Goal: Information Seeking & Learning: Learn about a topic

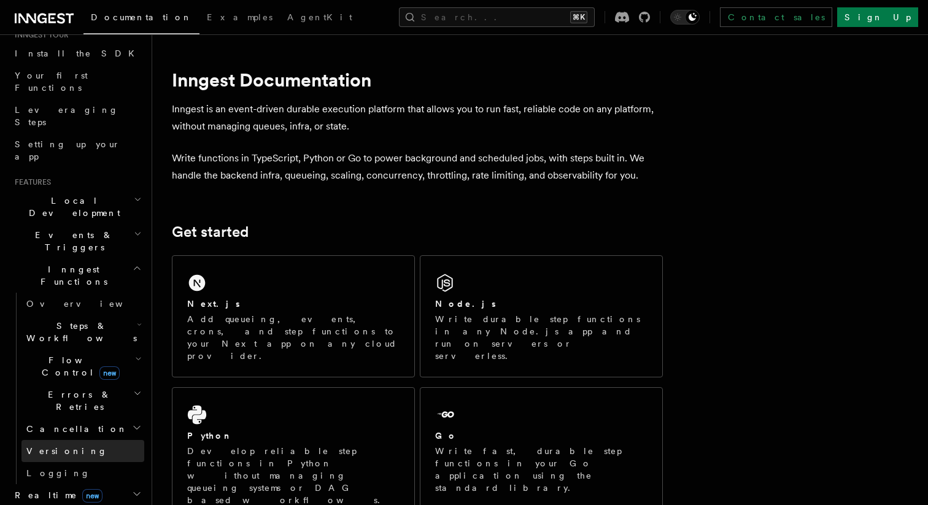
scroll to position [160, 0]
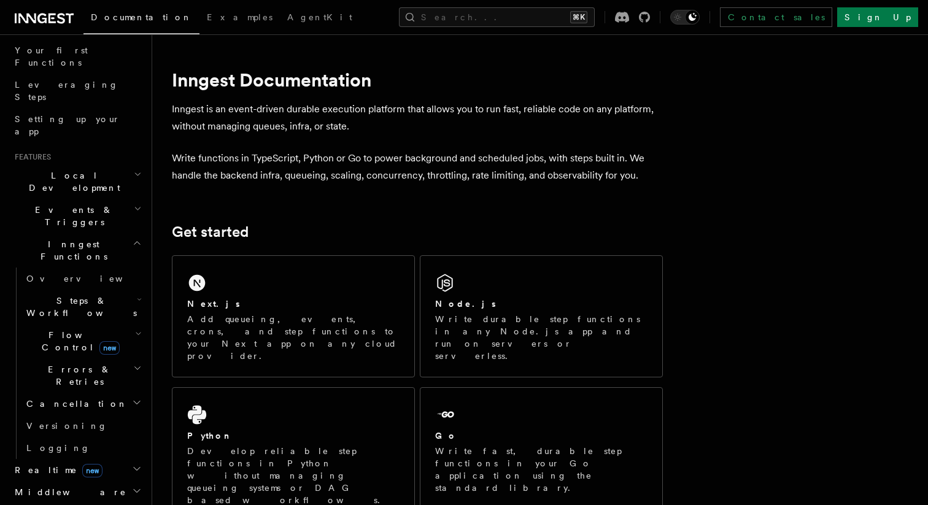
click at [106, 324] on h2 "Flow Control new" at bounding box center [82, 341] width 123 height 34
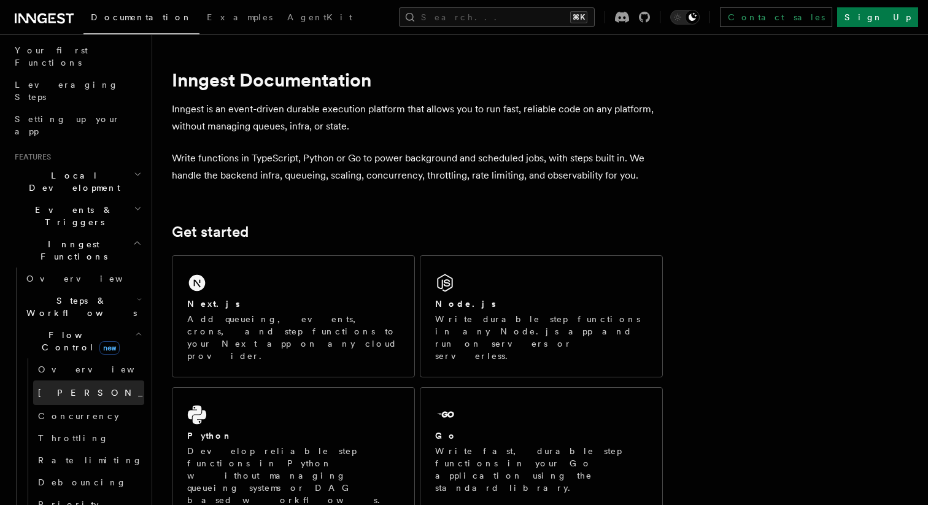
click at [79, 381] on link "[PERSON_NAME] new" at bounding box center [88, 393] width 111 height 25
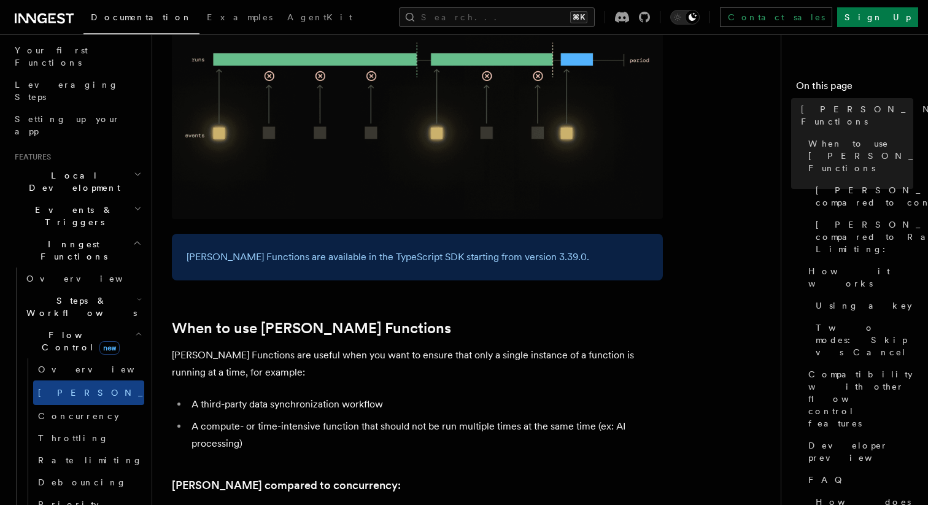
scroll to position [312, 0]
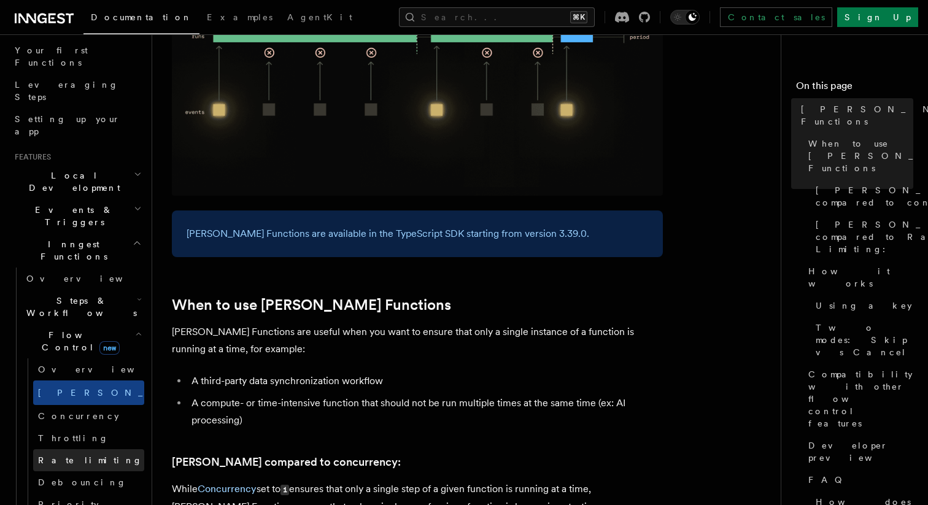
click at [80, 456] on span "Rate limiting" at bounding box center [90, 461] width 104 height 10
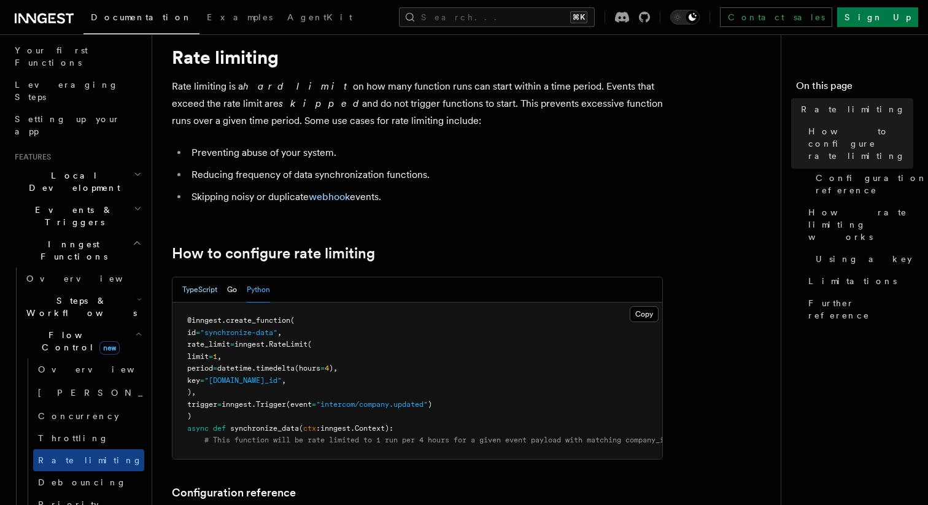
scroll to position [41, 0]
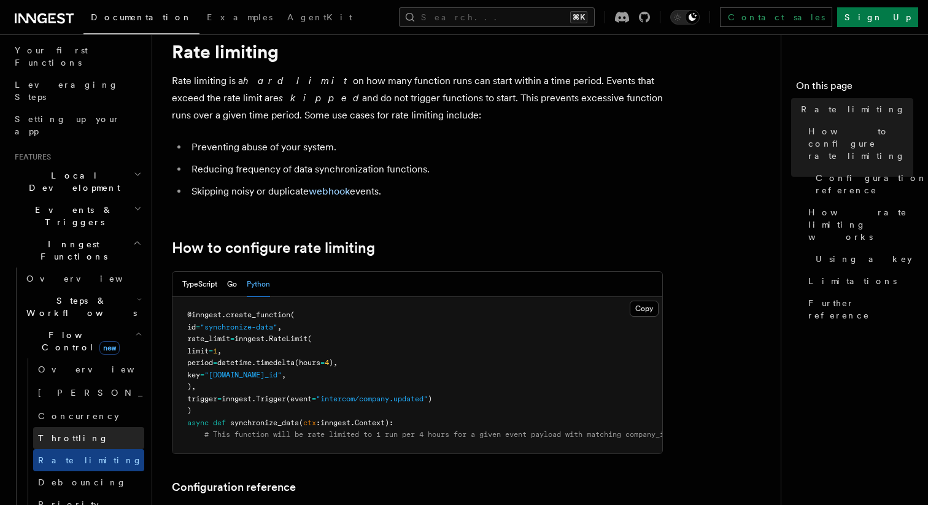
click at [98, 427] on link "Throttling" at bounding box center [88, 438] width 111 height 22
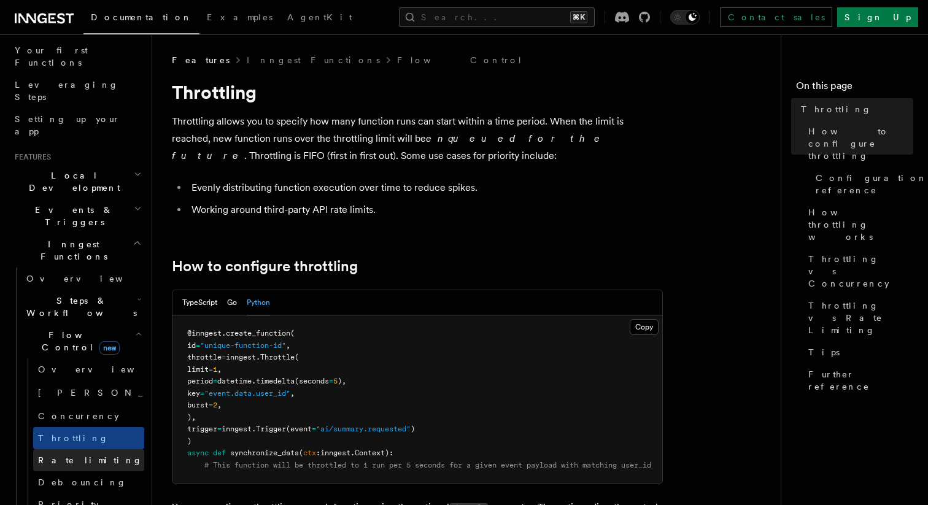
click at [84, 456] on span "Rate limiting" at bounding box center [90, 461] width 104 height 10
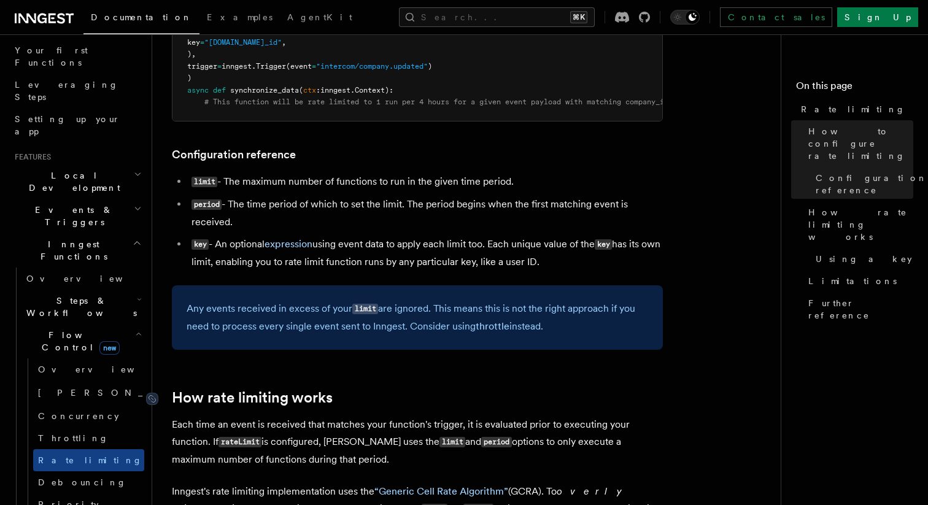
scroll to position [491, 0]
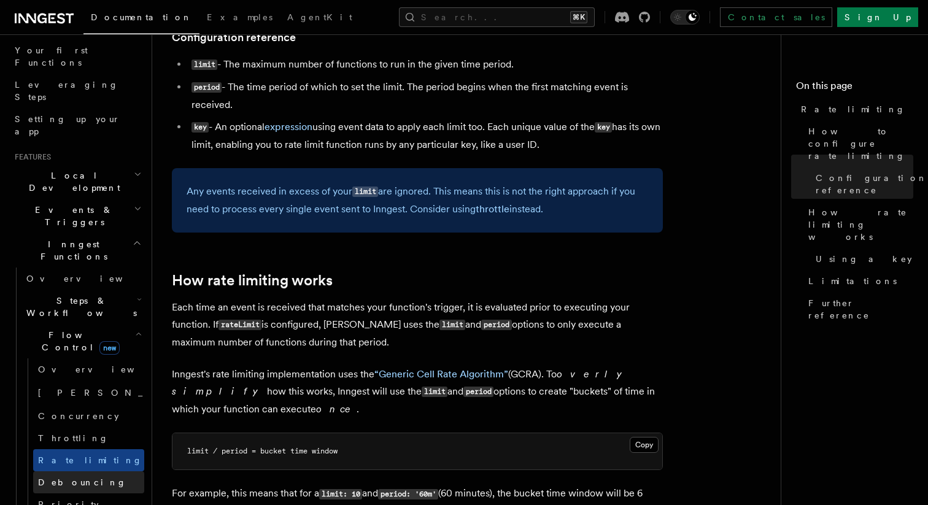
click at [85, 471] on link "Debouncing" at bounding box center [88, 482] width 111 height 22
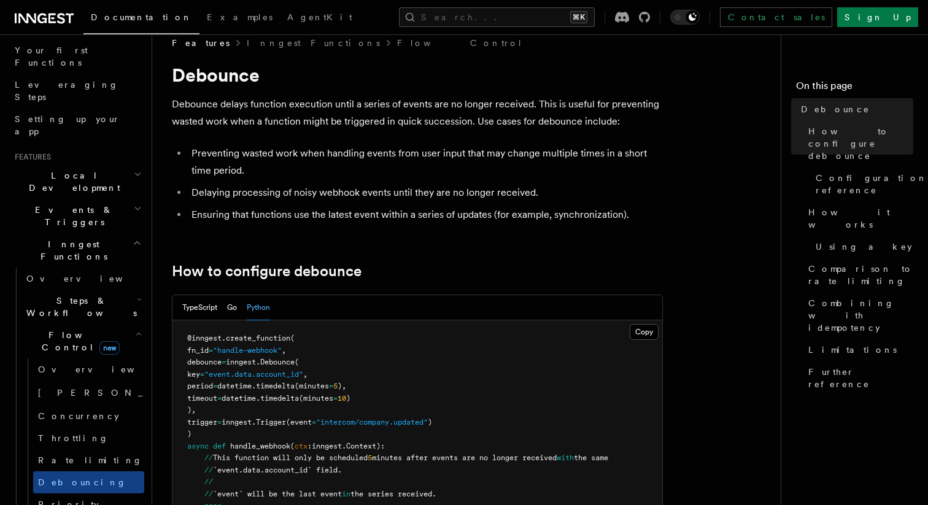
scroll to position [25, 0]
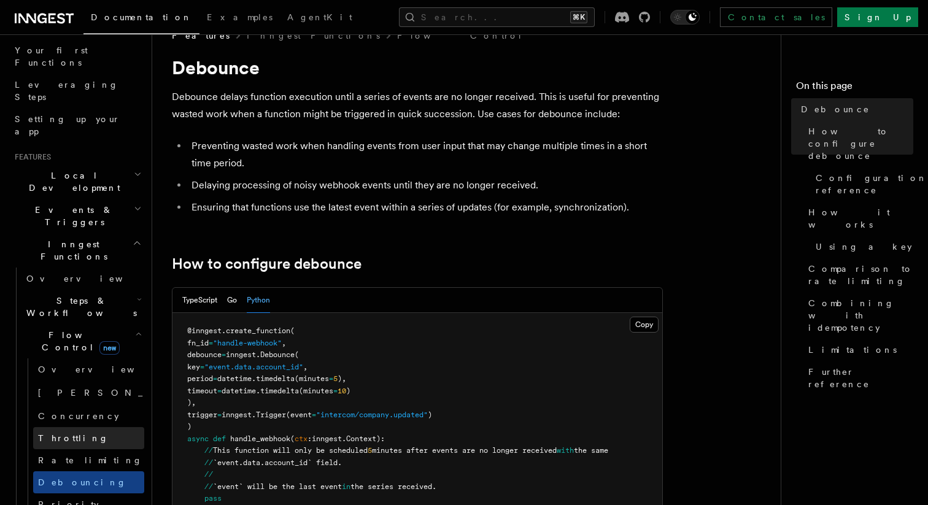
click at [83, 427] on link "Throttling" at bounding box center [88, 438] width 111 height 22
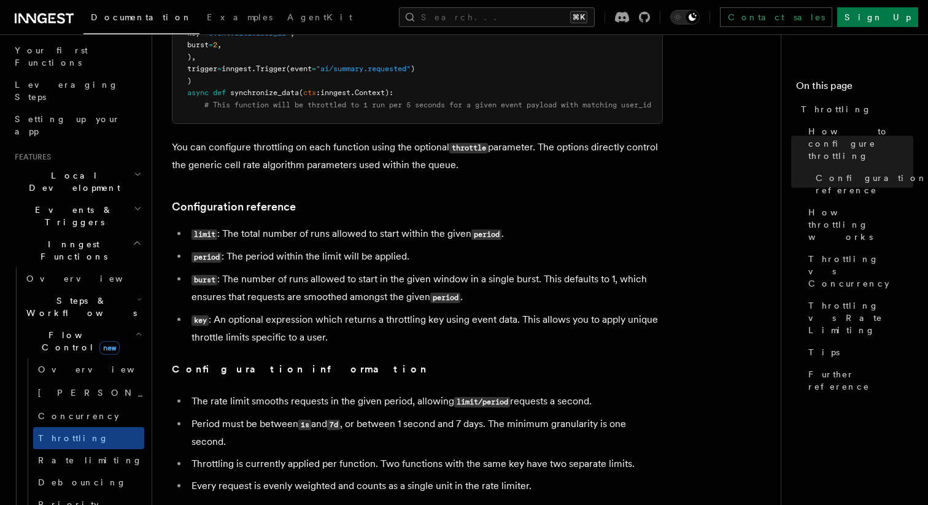
scroll to position [639, 0]
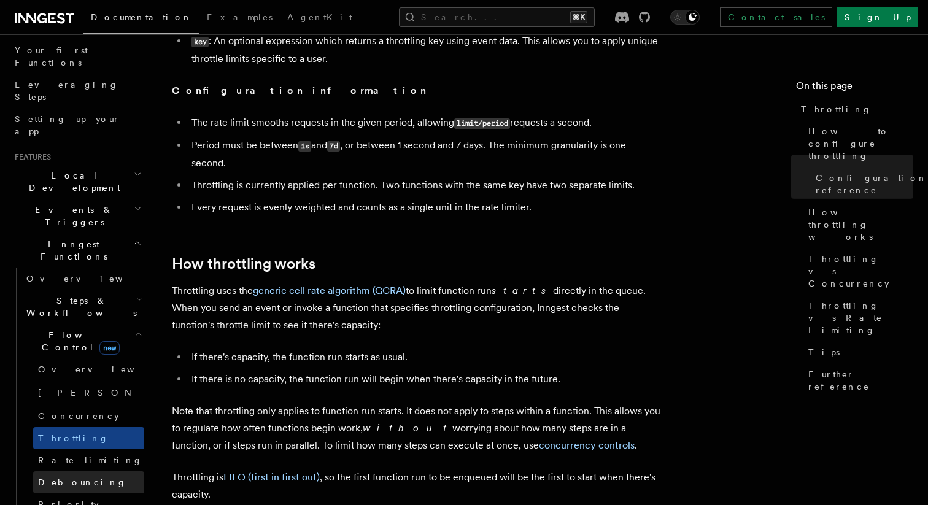
click at [71, 478] on span "Debouncing" at bounding box center [82, 483] width 88 height 10
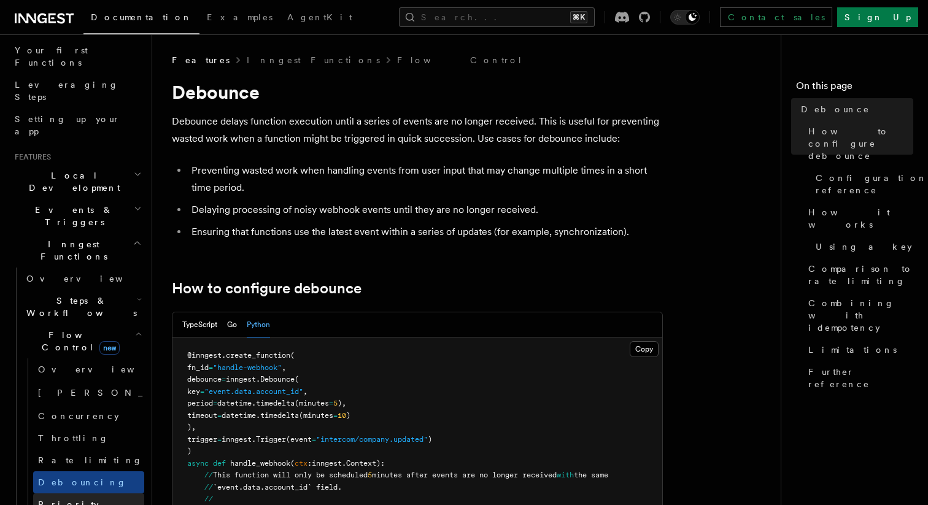
click at [70, 494] on link "Priority" at bounding box center [88, 505] width 111 height 22
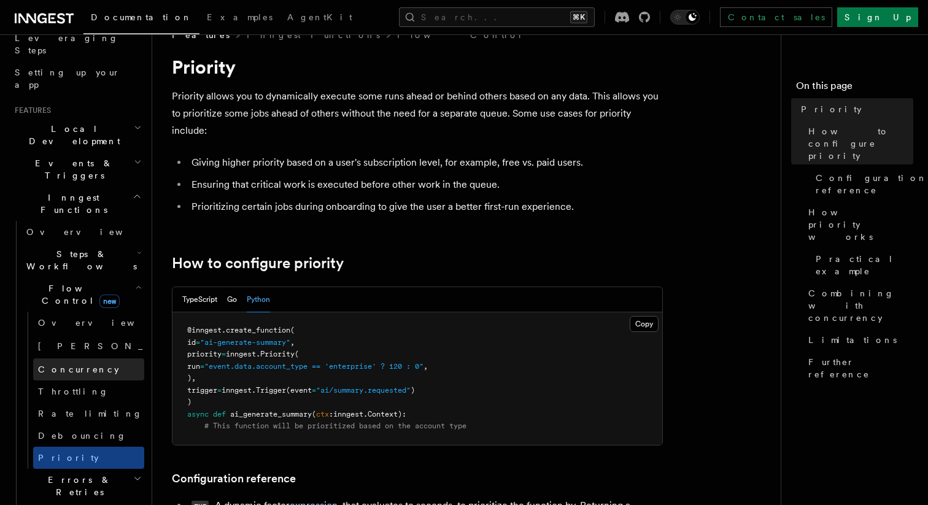
scroll to position [212, 0]
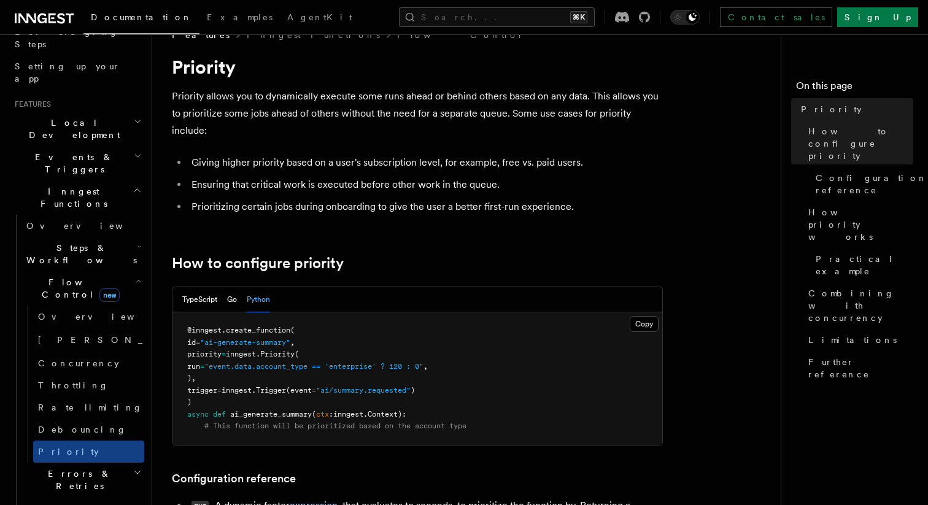
click at [103, 463] on h2 "Errors & Retries" at bounding box center [82, 480] width 123 height 34
click at [99, 497] on h2 "Cancellation" at bounding box center [82, 508] width 123 height 22
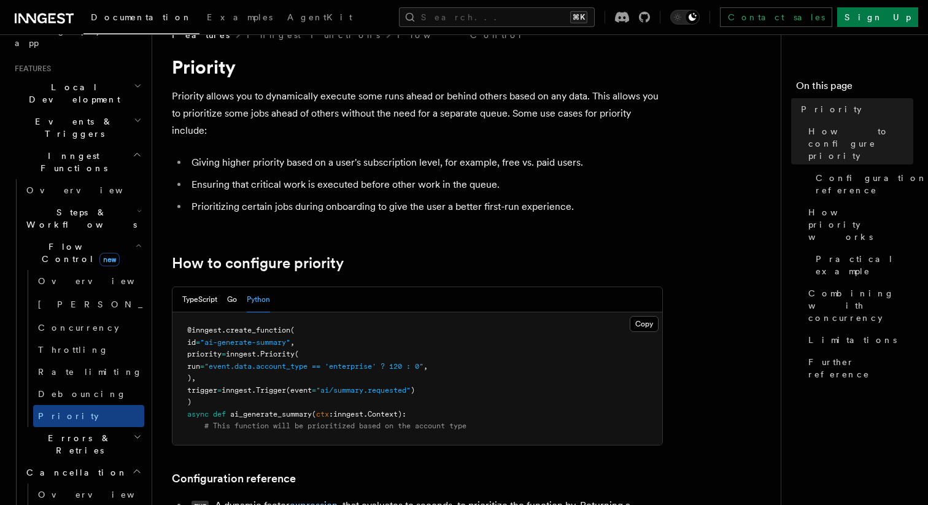
scroll to position [252, 0]
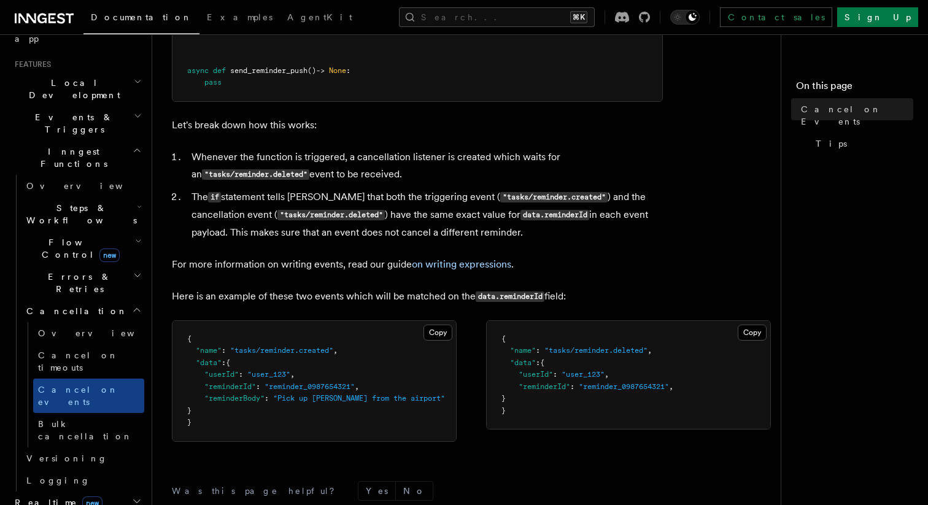
scroll to position [651, 0]
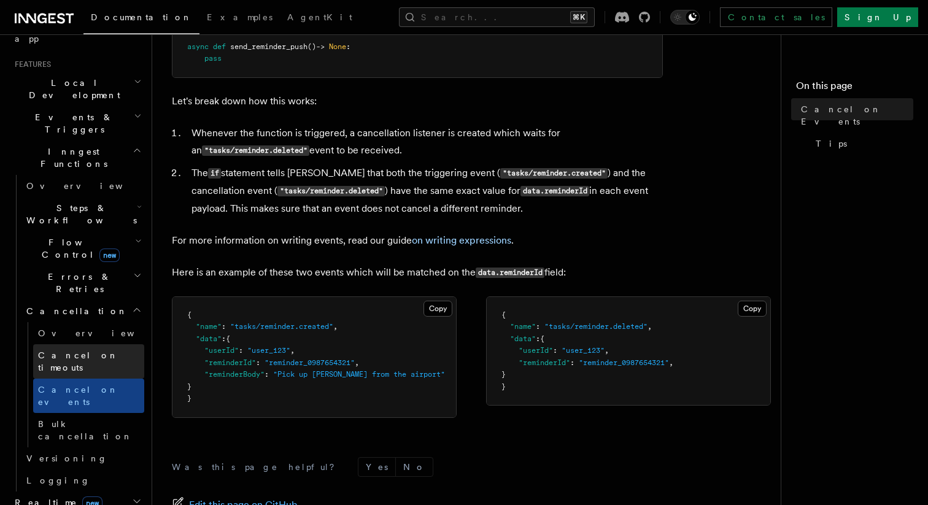
click at [89, 351] on span "Cancel on timeouts" at bounding box center [78, 362] width 80 height 22
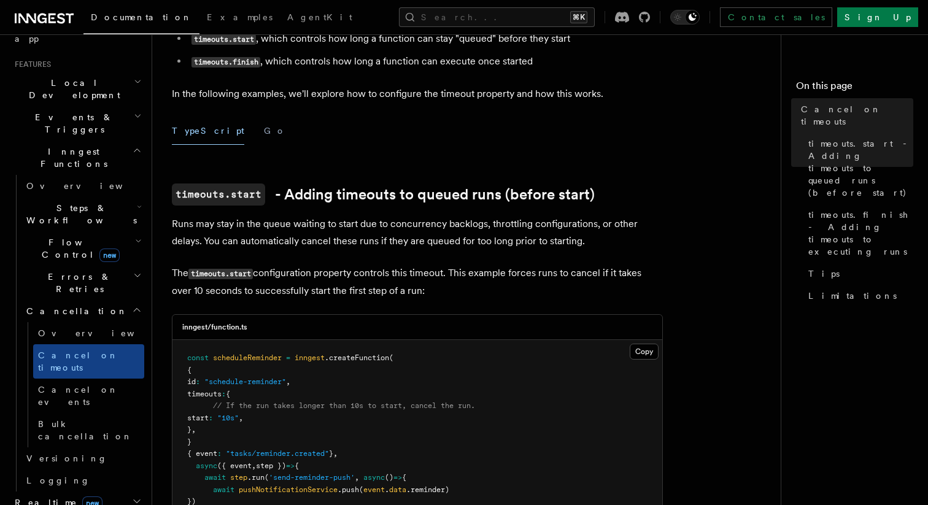
scroll to position [174, 0]
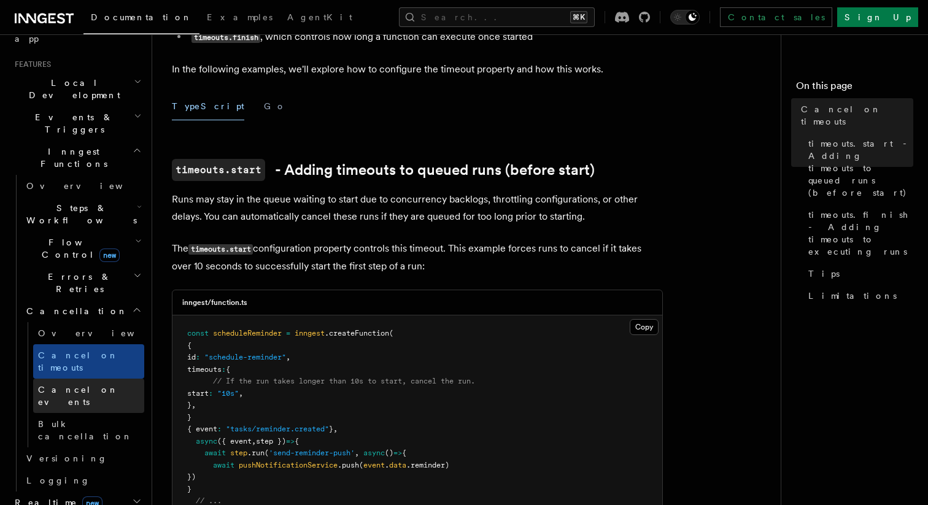
click at [89, 385] on span "Cancel on events" at bounding box center [78, 396] width 80 height 22
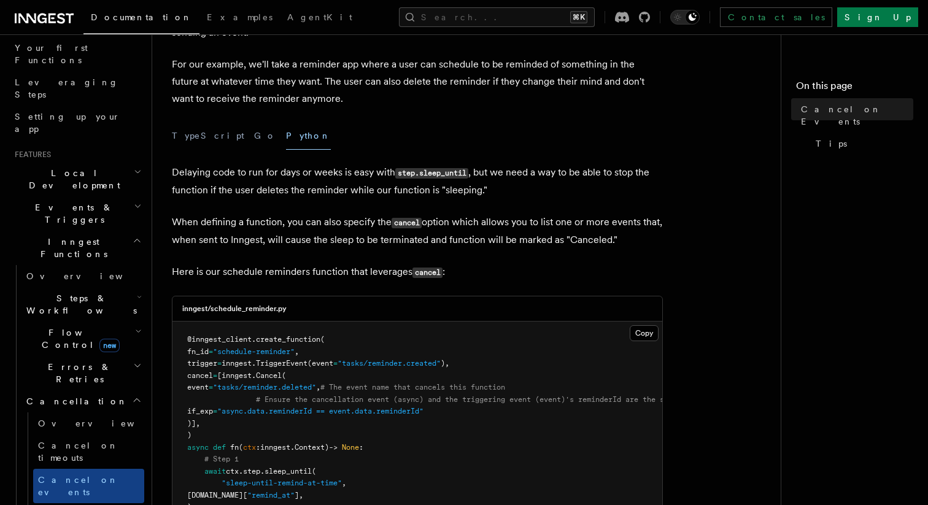
scroll to position [152, 0]
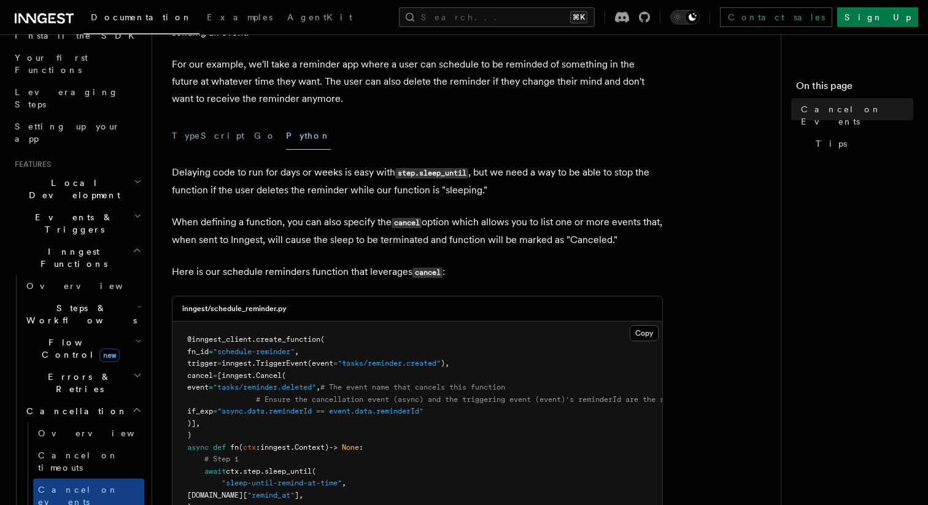
click at [118, 332] on h2 "Flow Control new" at bounding box center [82, 349] width 123 height 34
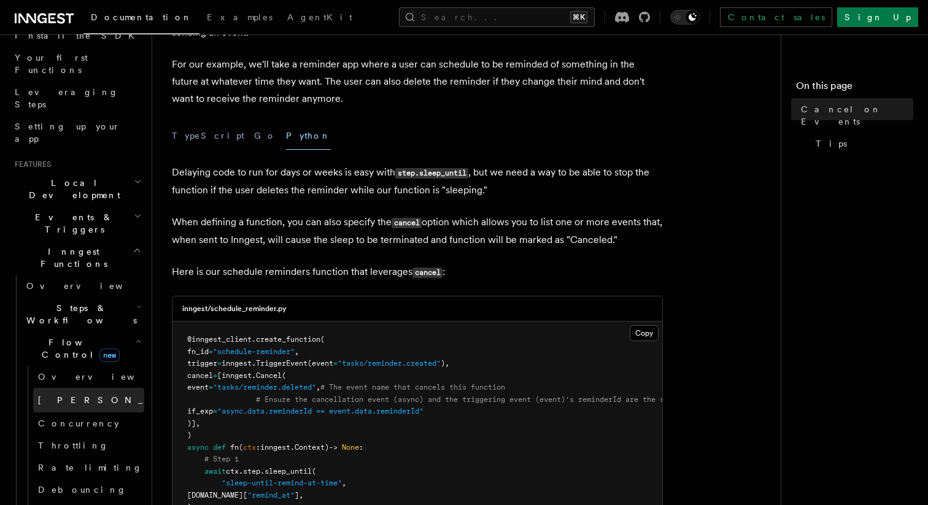
click at [99, 388] on link "[PERSON_NAME] new" at bounding box center [88, 400] width 111 height 25
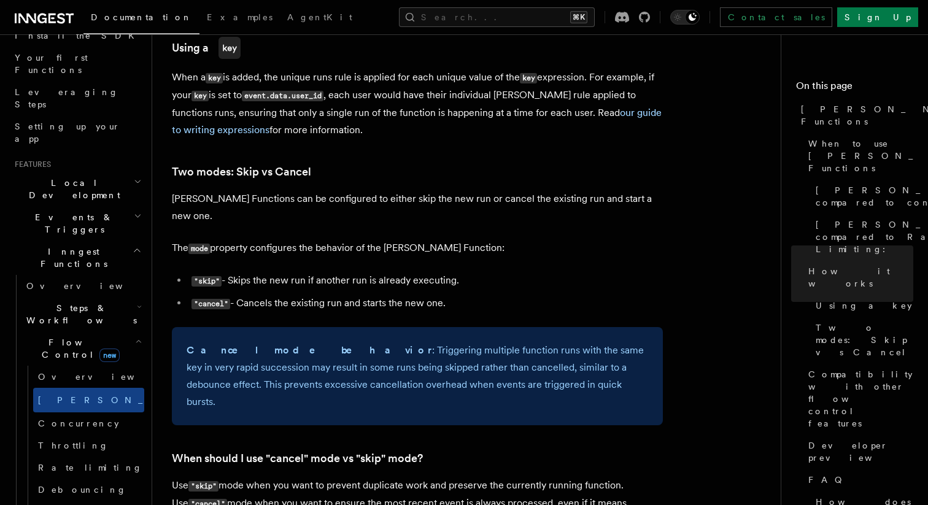
scroll to position [1341, 0]
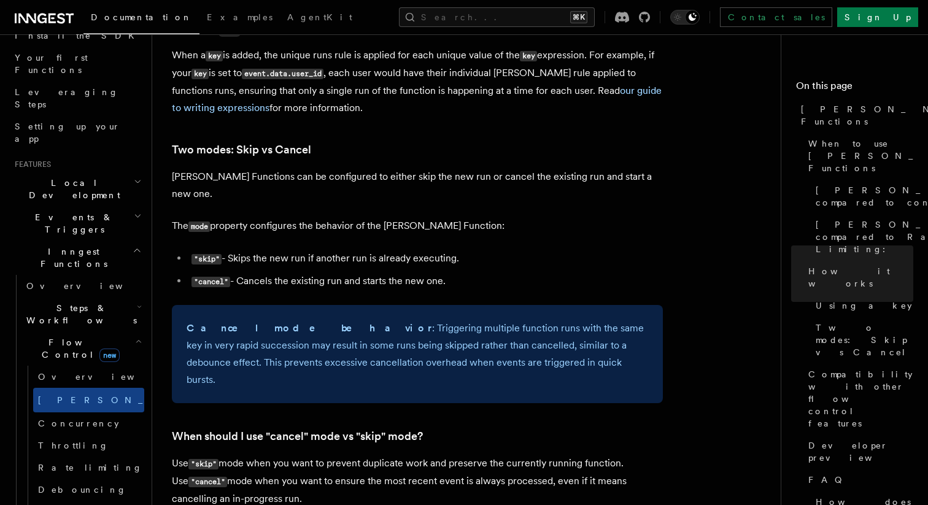
click at [211, 273] on li ""cancel" - Cancels the existing run and starts the new one." at bounding box center [425, 282] width 475 height 18
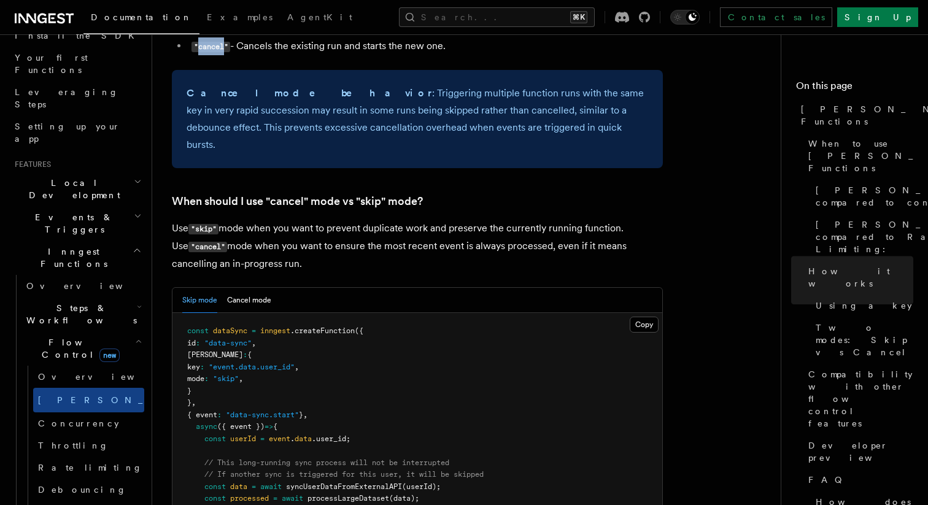
scroll to position [1646, 0]
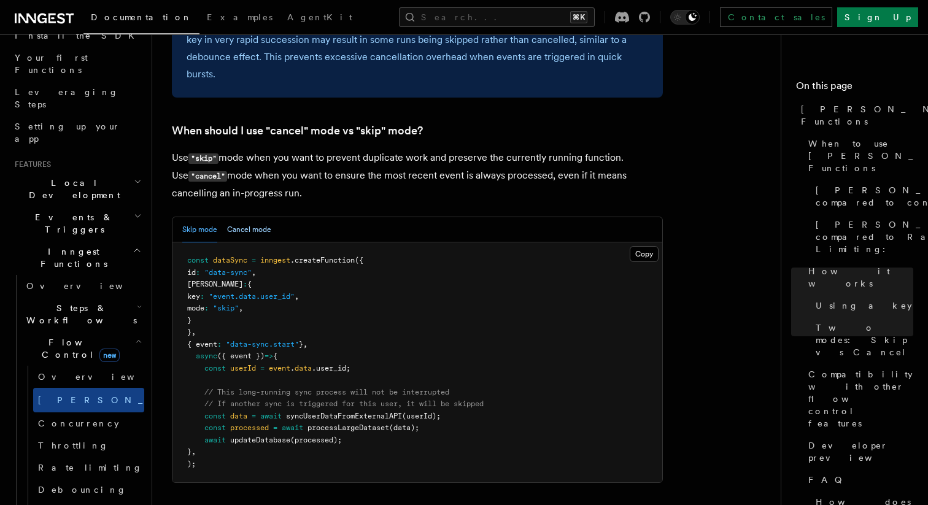
click at [255, 217] on button "Cancel mode" at bounding box center [249, 229] width 44 height 25
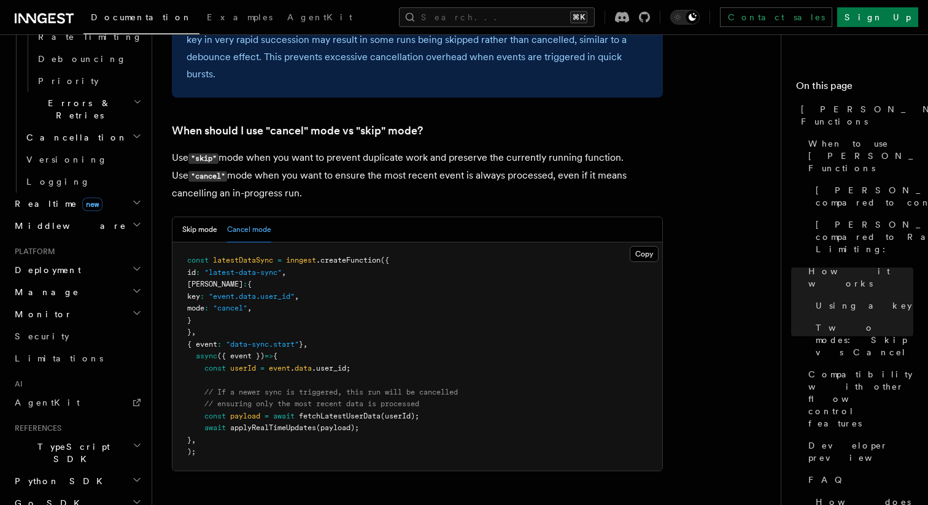
scroll to position [634, 0]
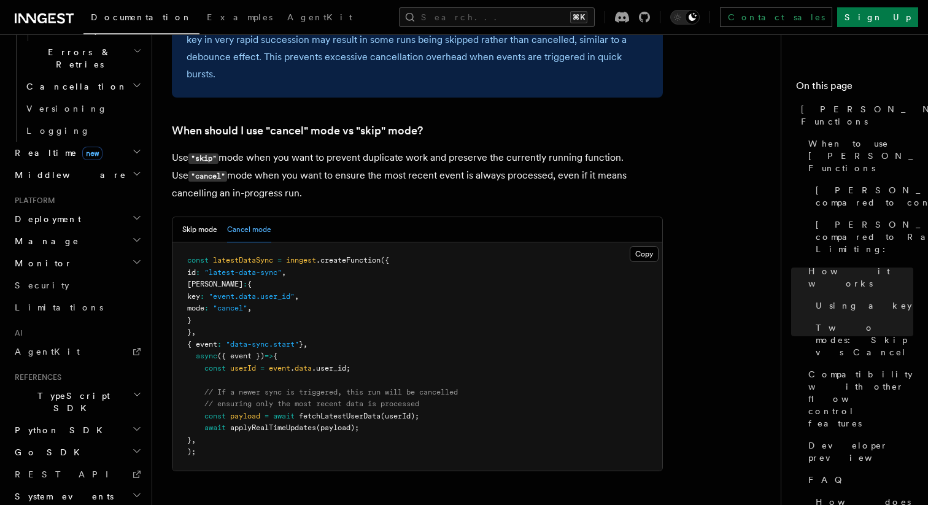
click at [106, 419] on h2 "Python SDK" at bounding box center [77, 430] width 134 height 22
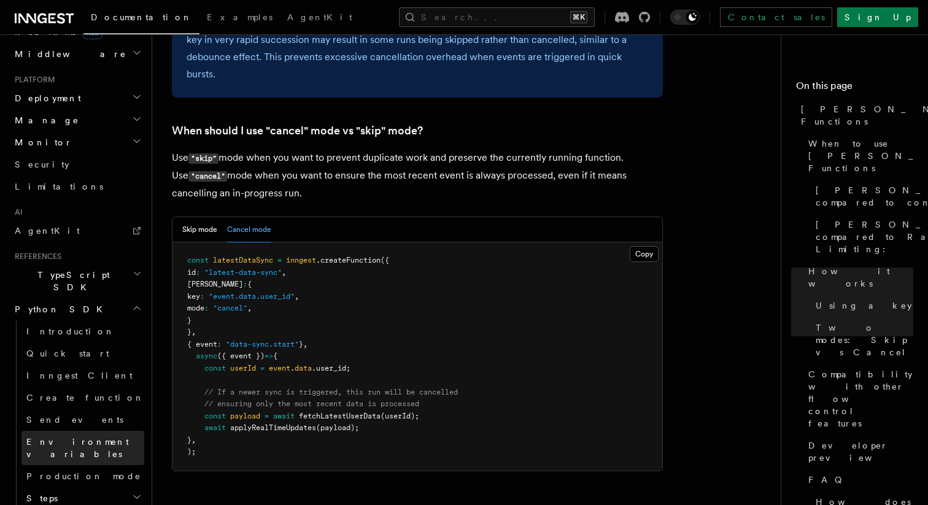
scroll to position [793, 0]
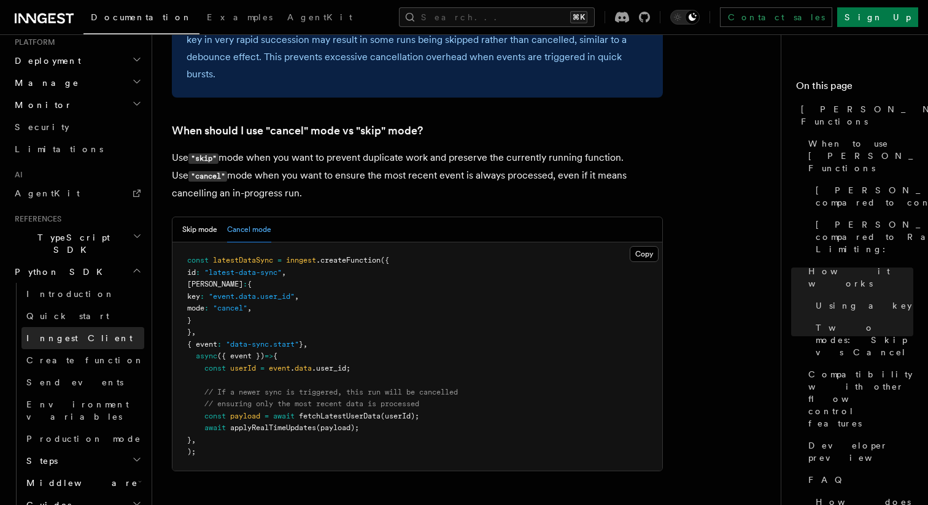
click at [86, 327] on link "Inngest Client" at bounding box center [82, 338] width 123 height 22
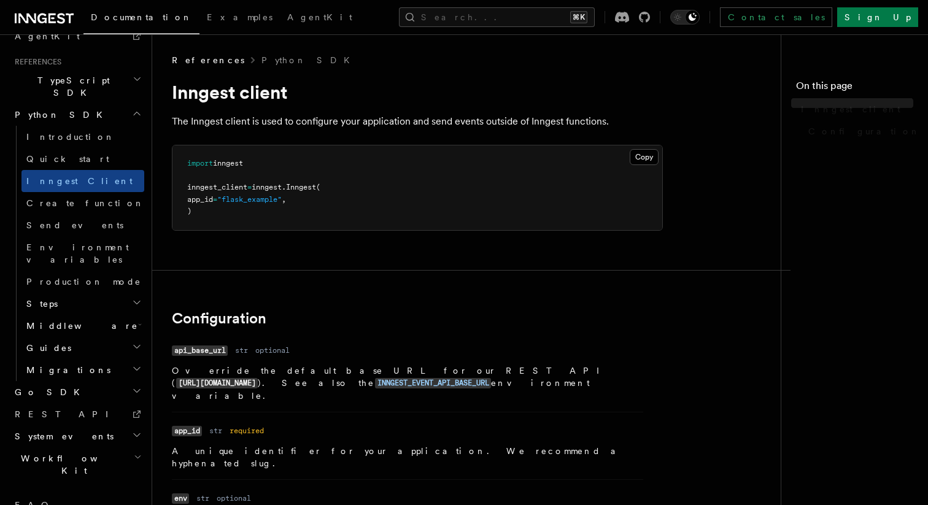
scroll to position [720, 0]
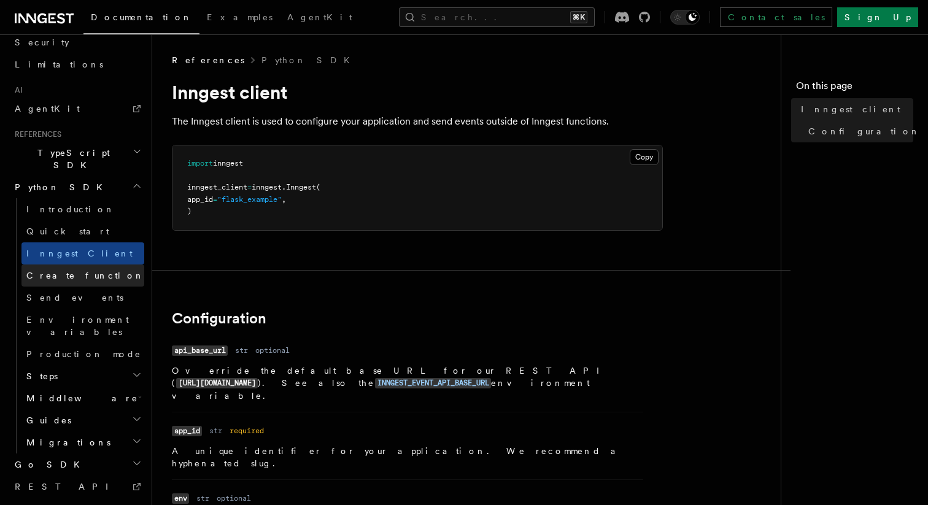
click at [74, 271] on span "Create function" at bounding box center [85, 276] width 118 height 10
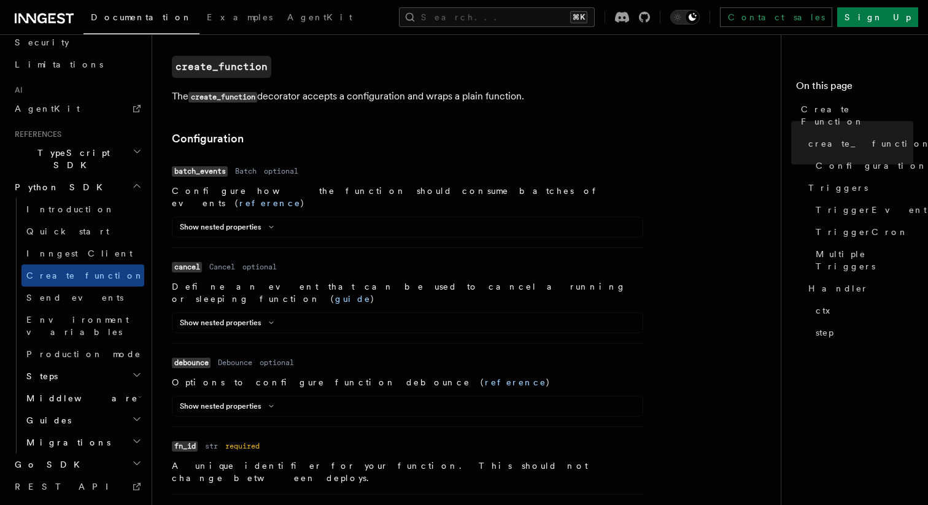
scroll to position [285, 0]
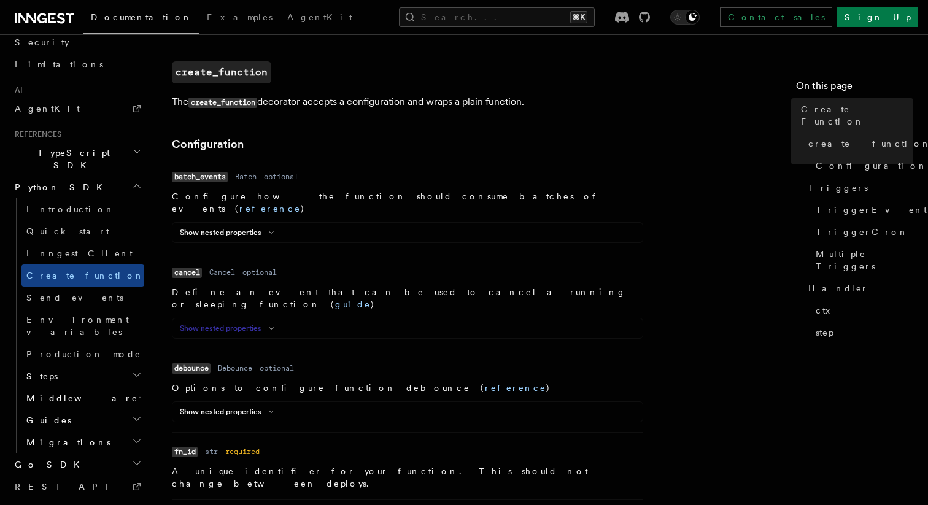
click at [270, 325] on icon at bounding box center [271, 328] width 15 height 7
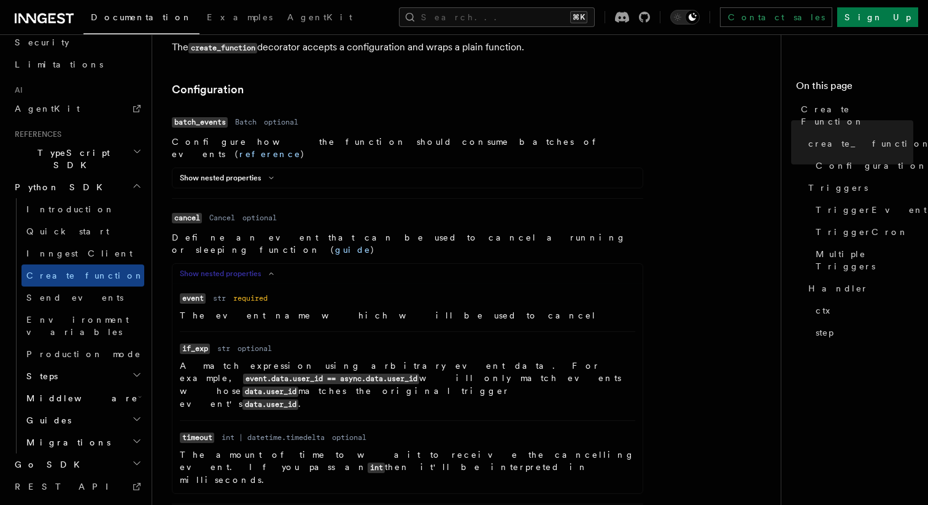
scroll to position [369, 0]
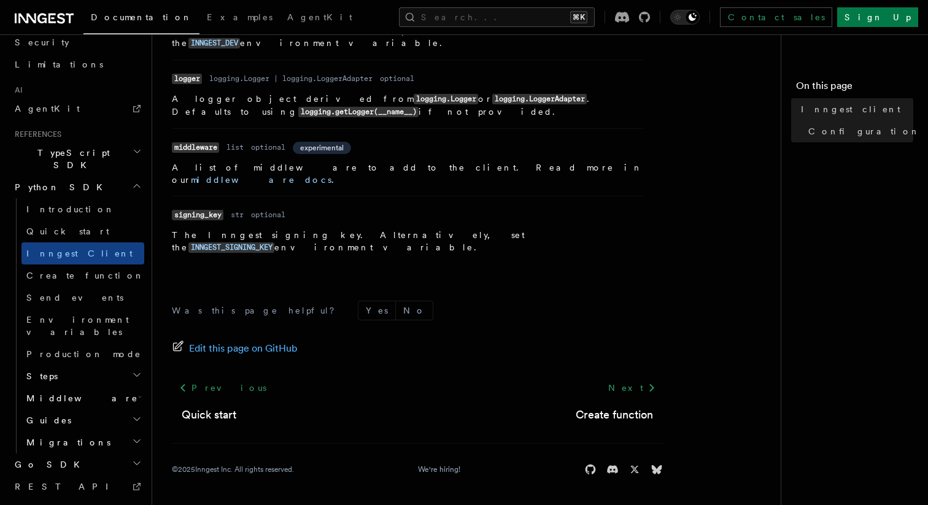
scroll to position [634, 0]
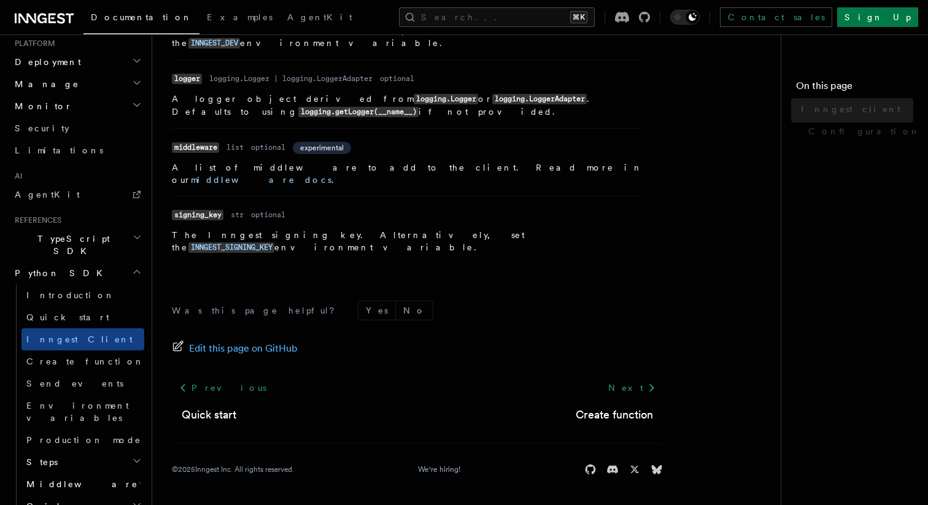
scroll to position [720, 0]
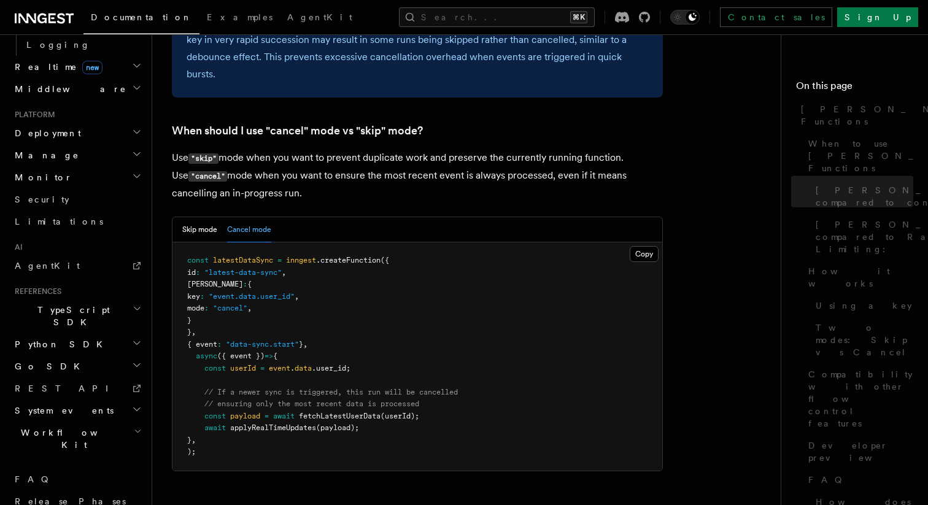
scroll to position [634, 0]
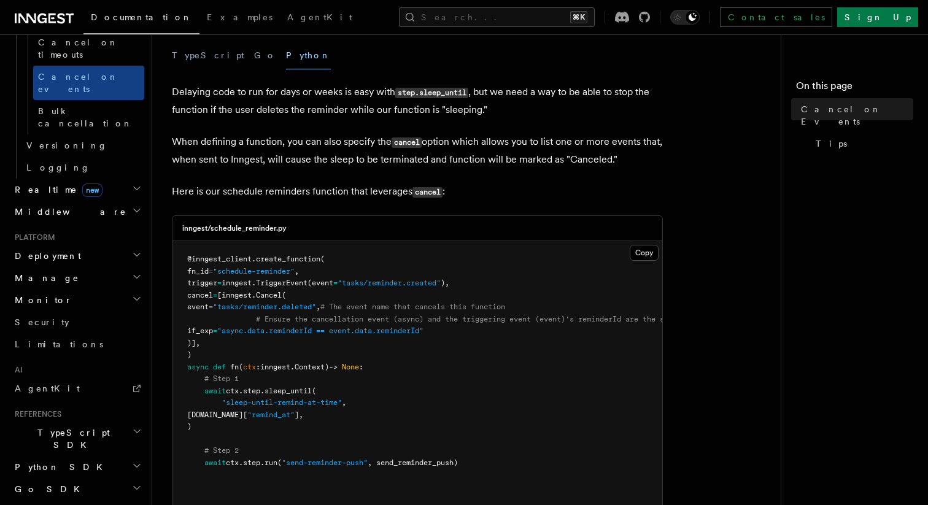
scroll to position [195, 0]
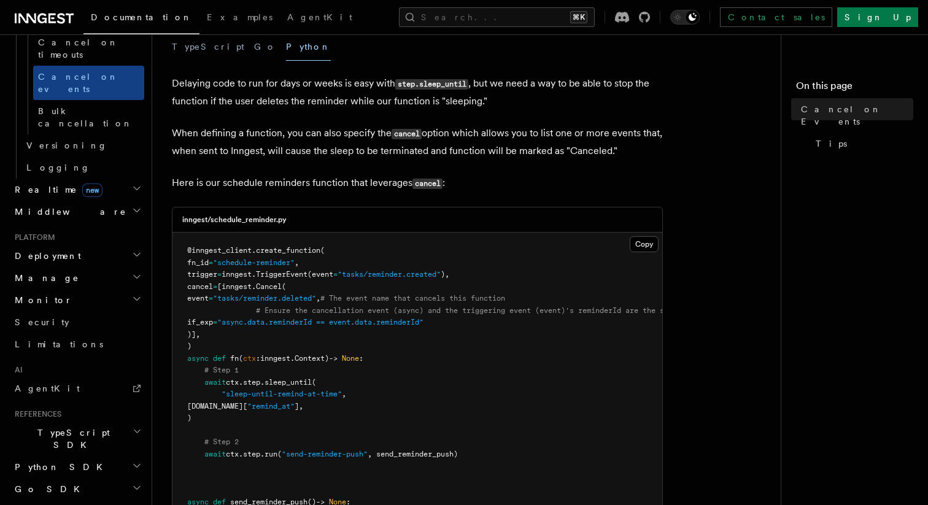
drag, startPoint x: 206, startPoint y: 287, endPoint x: 265, endPoint y: 338, distance: 77.5
click at [265, 338] on pre "@inngest_client . create_function ( fn_id = "schedule-reminder" , trigger = inn…" at bounding box center [418, 383] width 490 height 300
copy code "cancel = [inngest. Cancel ( event = "tasks/reminder.deleted" , # The event name…"
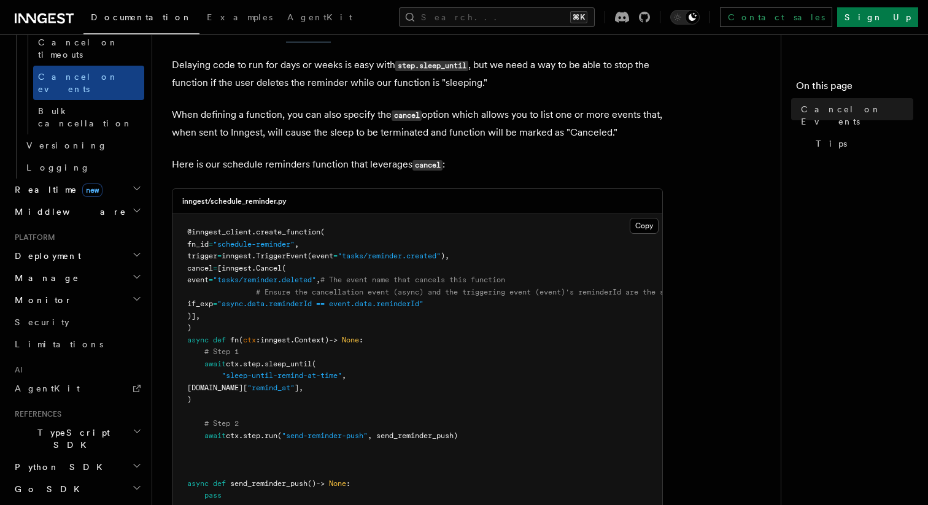
scroll to position [218, 0]
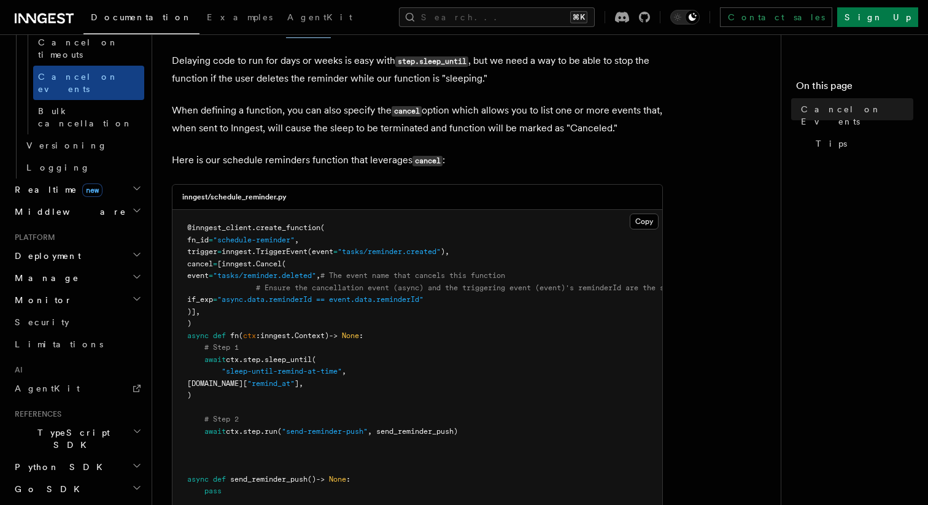
click at [83, 456] on h2 "Python SDK" at bounding box center [77, 467] width 134 height 22
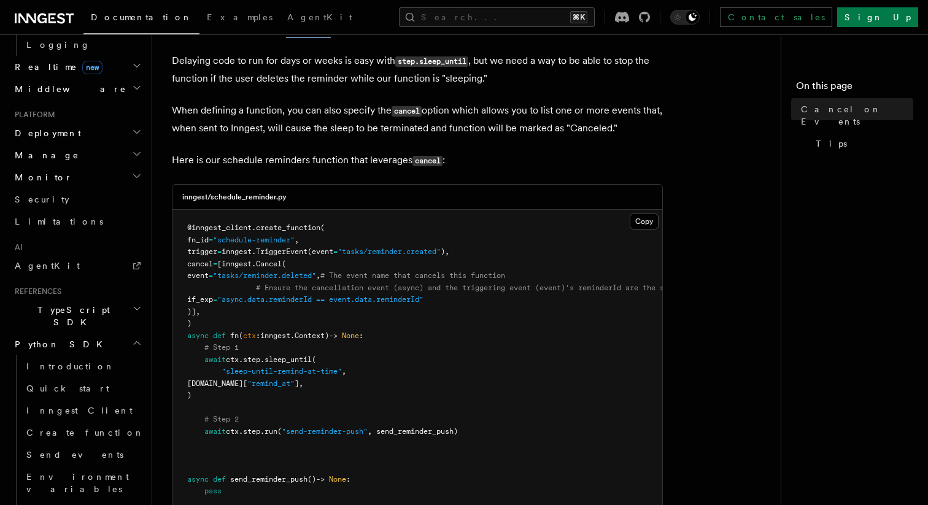
scroll to position [704, 0]
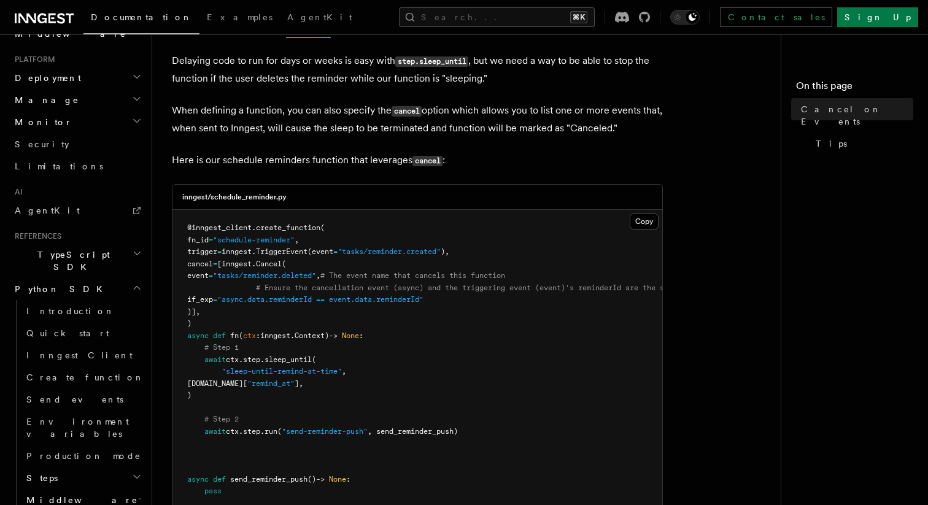
scroll to position [746, 0]
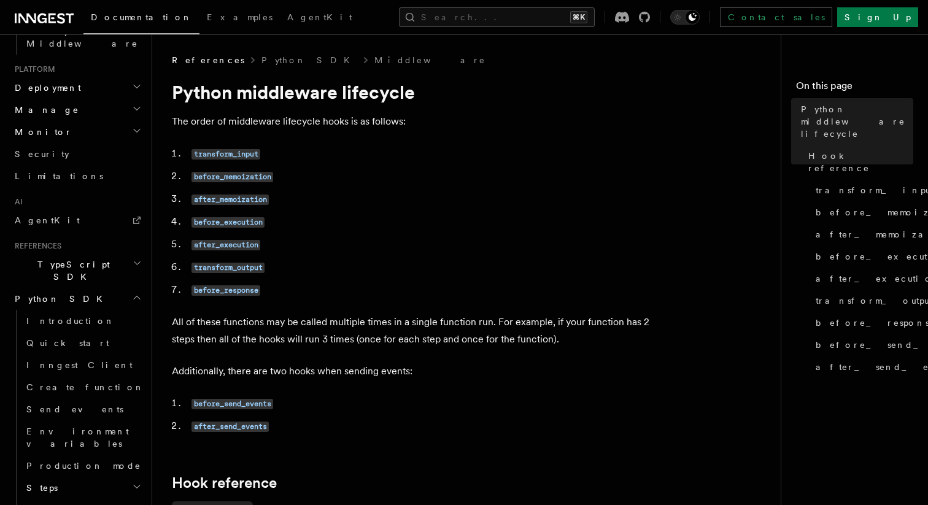
scroll to position [825, 0]
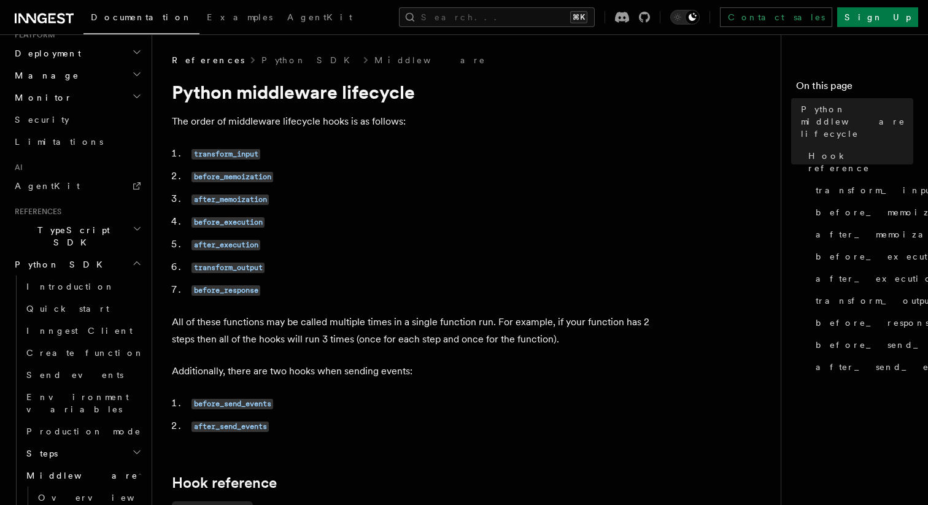
scroll to position [820, 0]
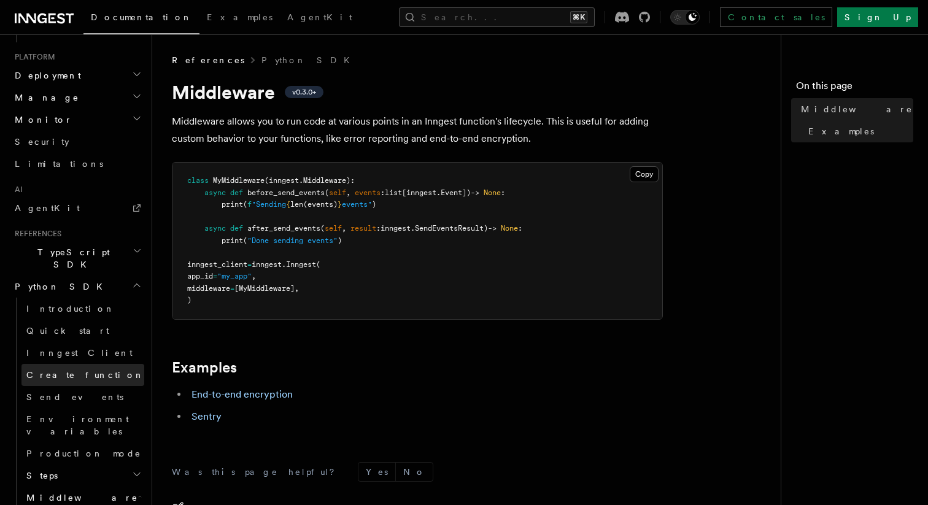
click at [85, 364] on link "Create function" at bounding box center [82, 375] width 123 height 22
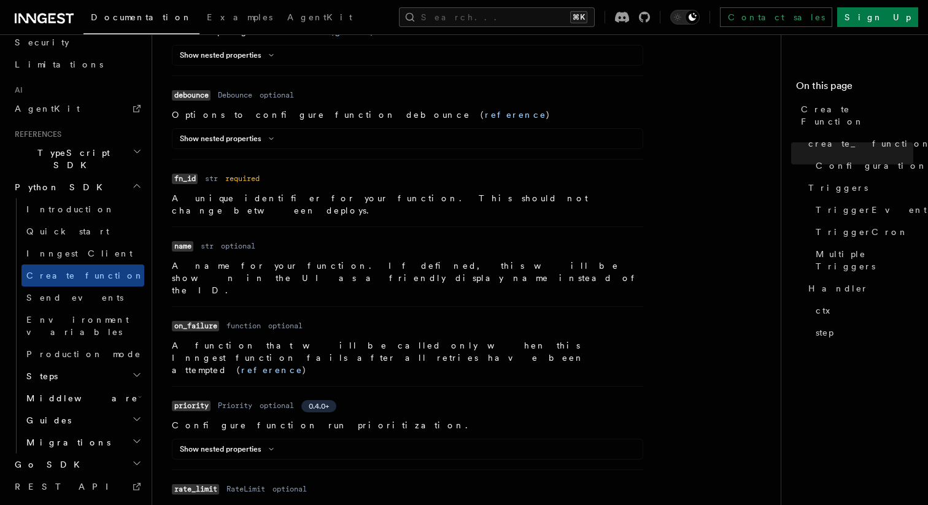
scroll to position [584, 0]
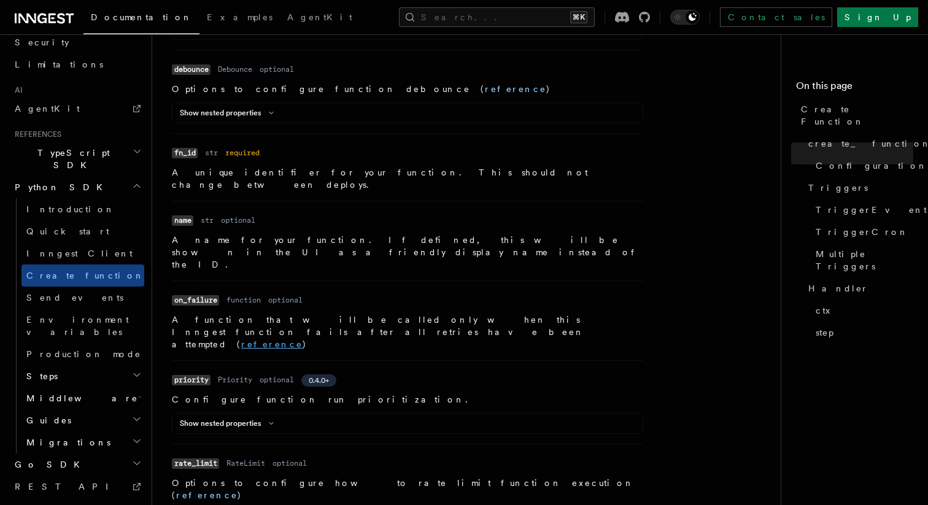
click at [303, 339] on link "reference" at bounding box center [271, 344] width 61 height 10
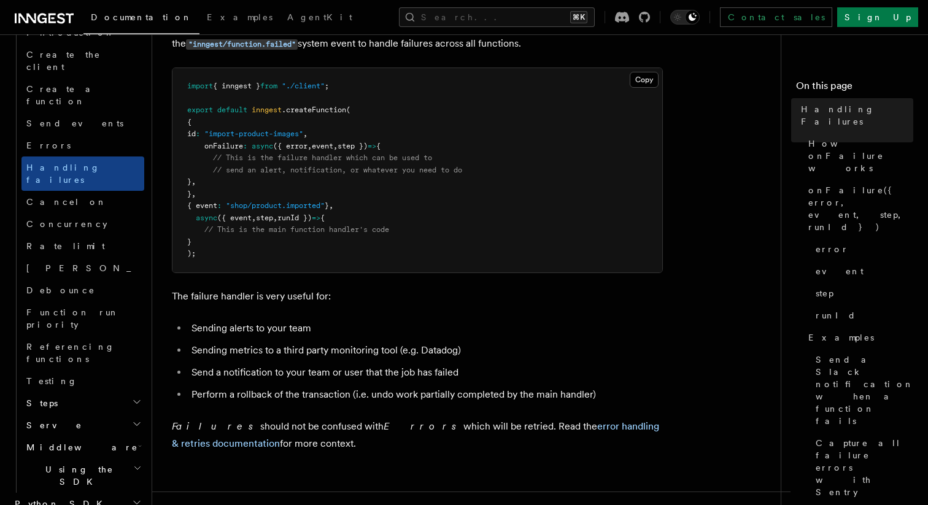
scroll to position [49, 0]
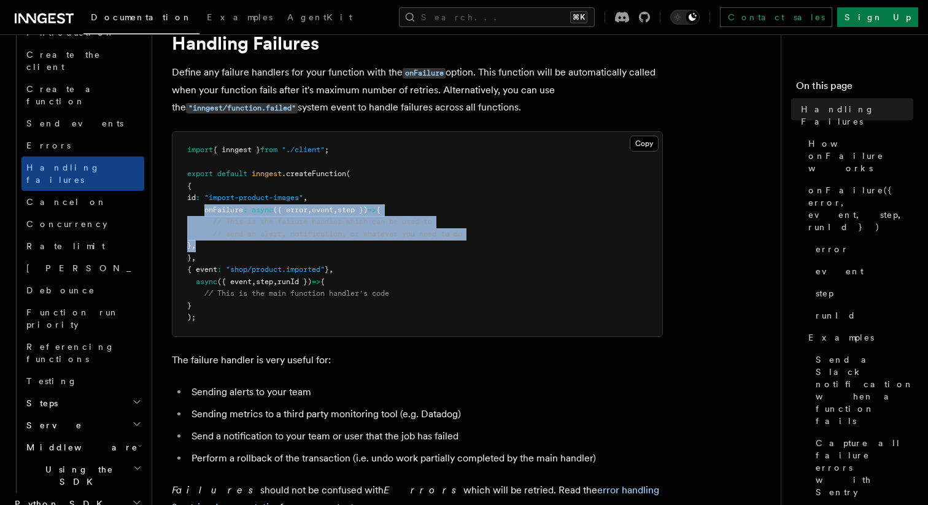
drag, startPoint x: 205, startPoint y: 213, endPoint x: 224, endPoint y: 244, distance: 36.6
click at [224, 244] on pre "import { inngest } from "./client" ; export default inngest .createFunction ( {…" at bounding box center [418, 234] width 490 height 204
copy code "onFailure : async ({ error , event , step }) => { // This is the failure handle…"
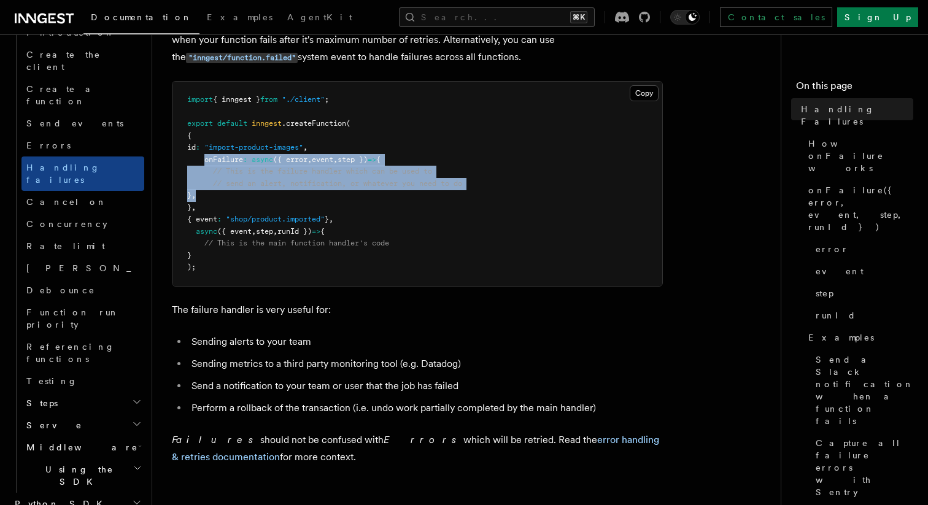
scroll to position [111, 0]
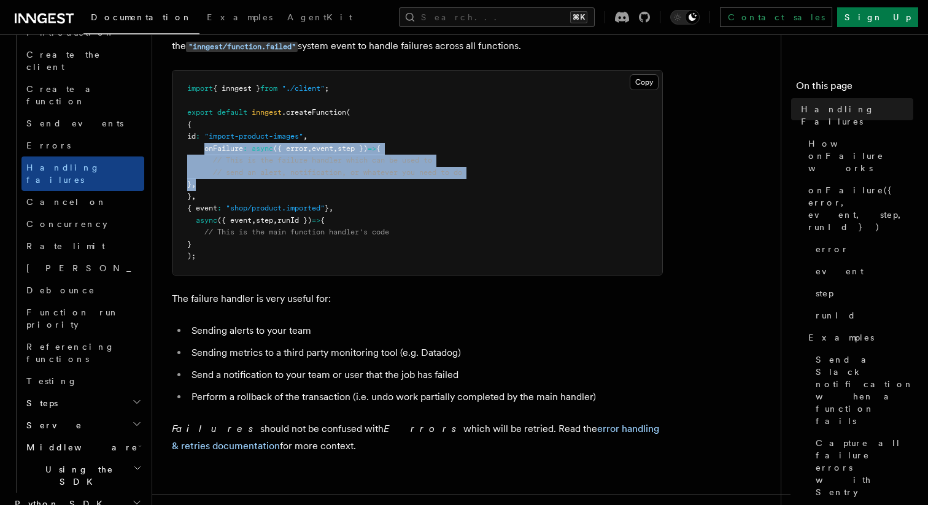
click at [101, 493] on h2 "Python SDK" at bounding box center [77, 504] width 134 height 22
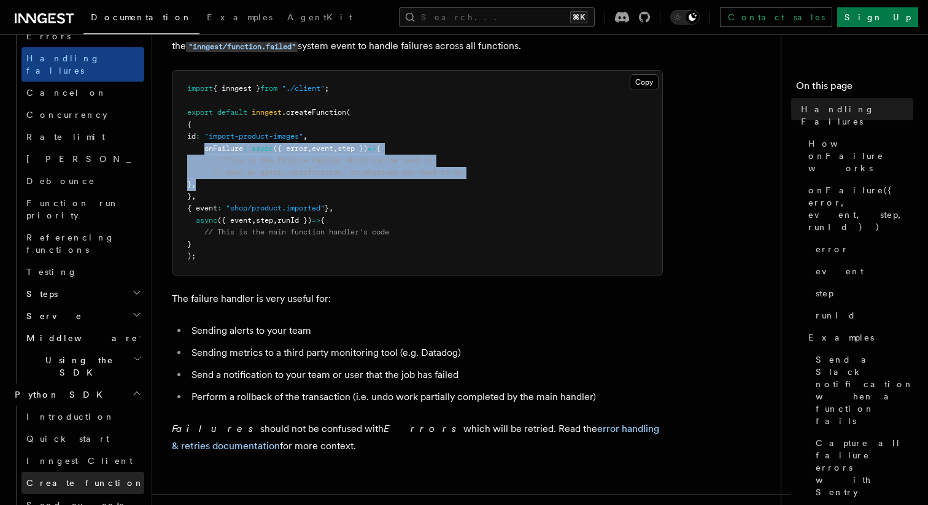
scroll to position [990, 0]
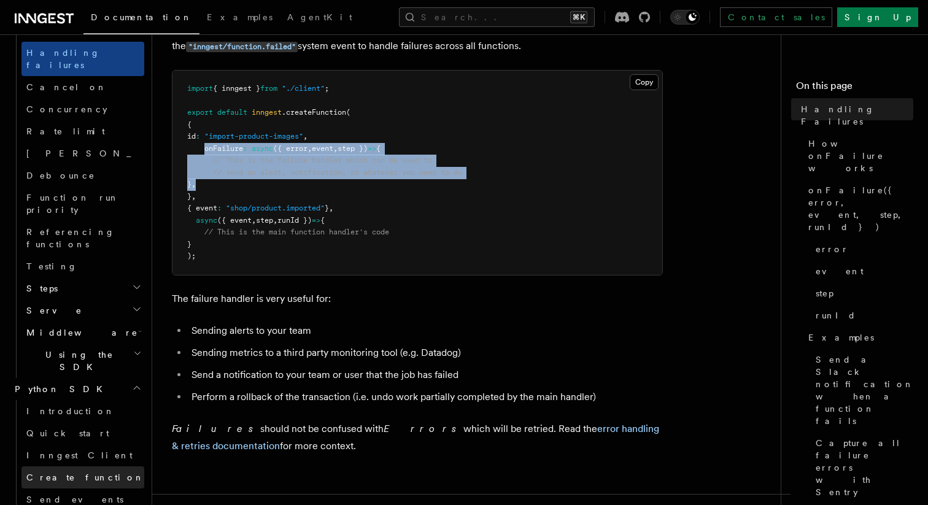
click at [85, 471] on span "Create function" at bounding box center [85, 477] width 118 height 12
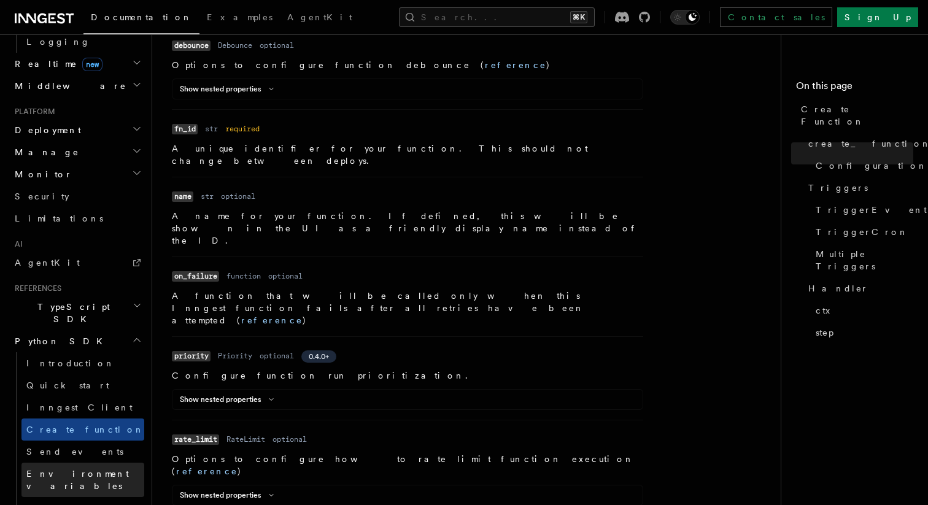
scroll to position [463, 0]
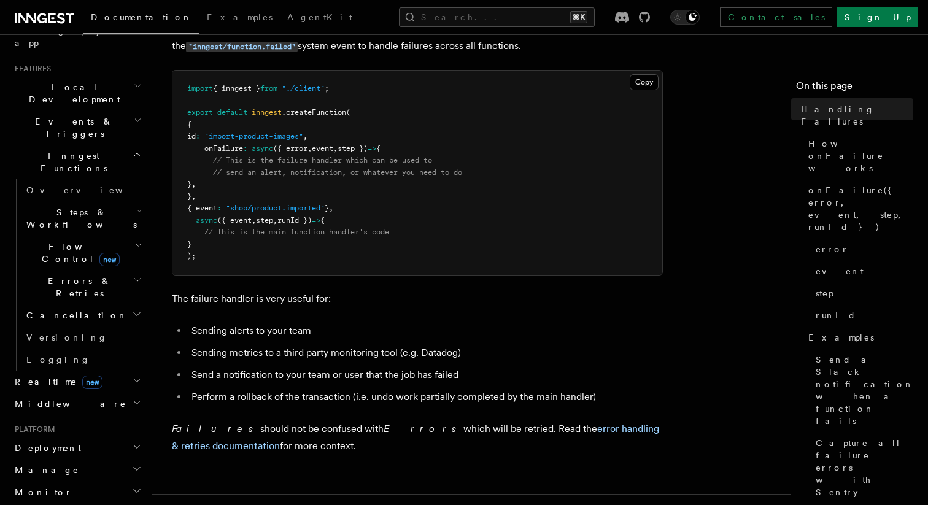
scroll to position [239, 0]
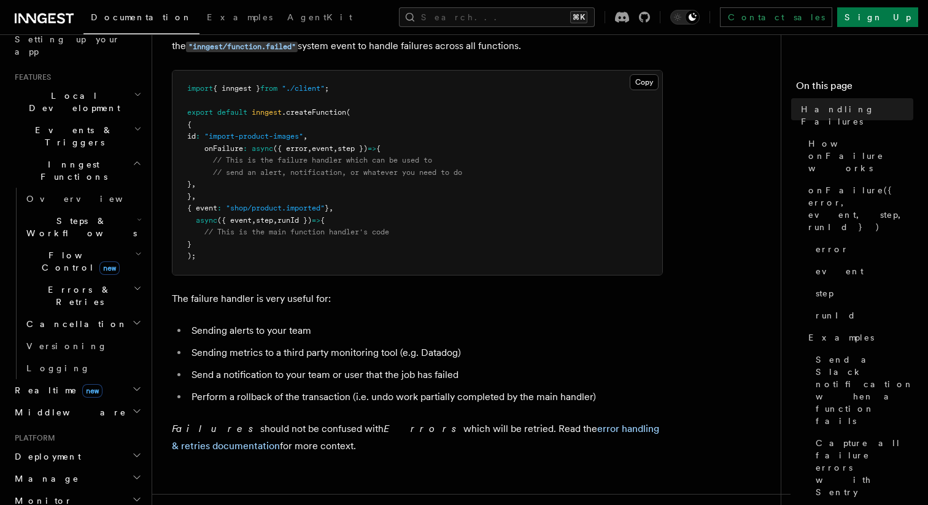
click at [87, 279] on h2 "Errors & Retries" at bounding box center [82, 296] width 123 height 34
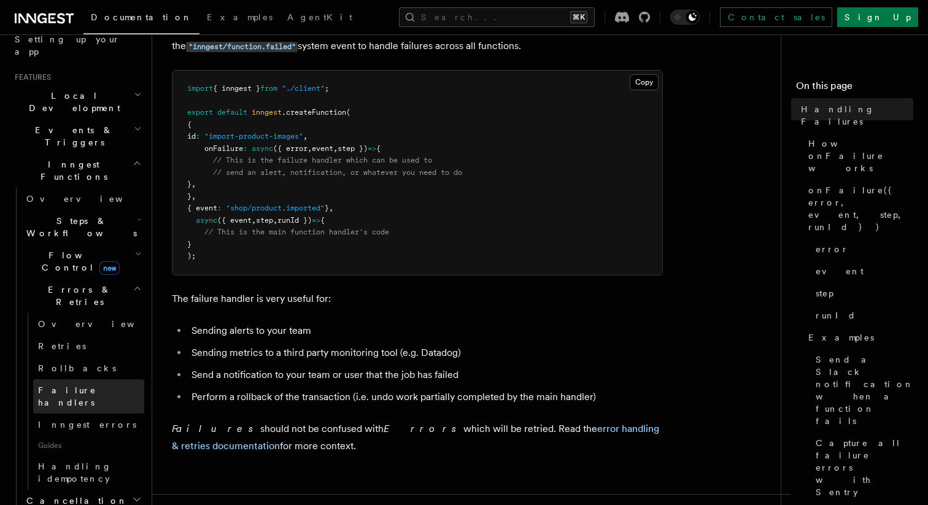
click at [73, 386] on span "Failure handlers" at bounding box center [67, 397] width 58 height 22
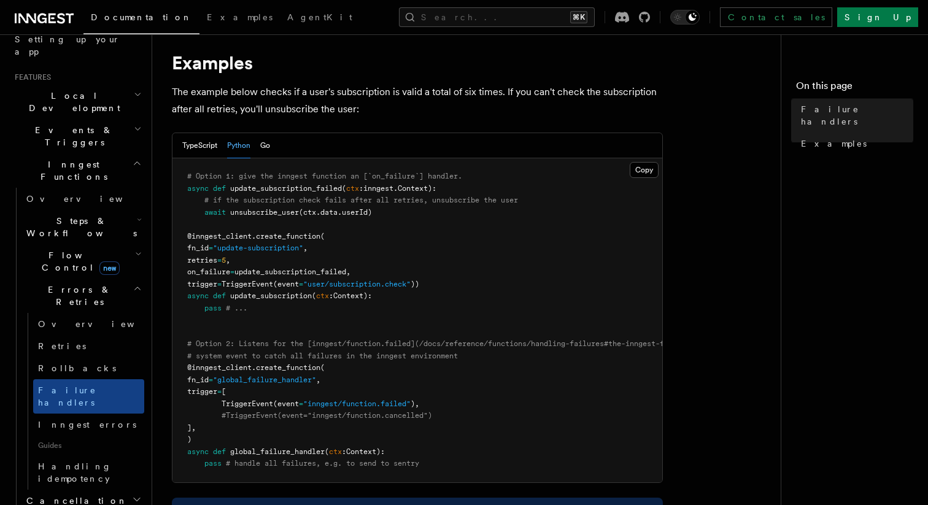
scroll to position [198, 0]
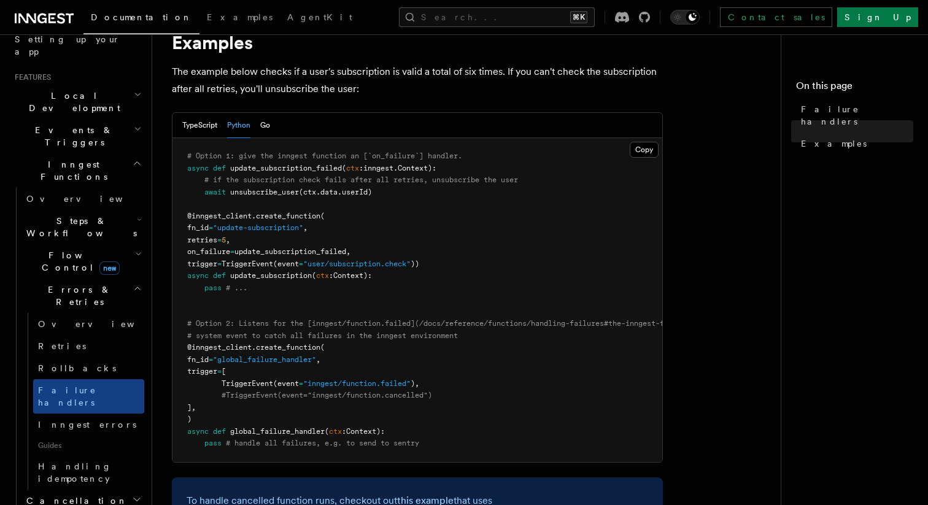
click at [288, 256] on span "update_subscription_failed," at bounding box center [293, 251] width 116 height 9
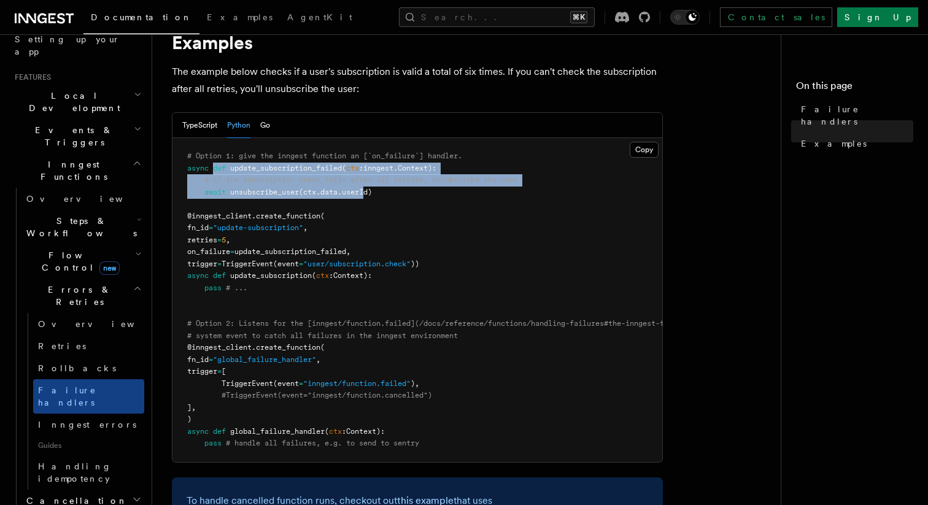
drag, startPoint x: 215, startPoint y: 166, endPoint x: 368, endPoint y: 198, distance: 156.6
click at [368, 198] on pre "# Option 1: give the inngest function an [`on_failure`] handler. async def upda…" at bounding box center [418, 300] width 490 height 324
drag, startPoint x: 384, startPoint y: 195, endPoint x: 184, endPoint y: 161, distance: 202.5
click at [184, 161] on pre "# Option 1: give the inngest function an [`on_failure`] handler. async def upda…" at bounding box center [418, 300] width 490 height 324
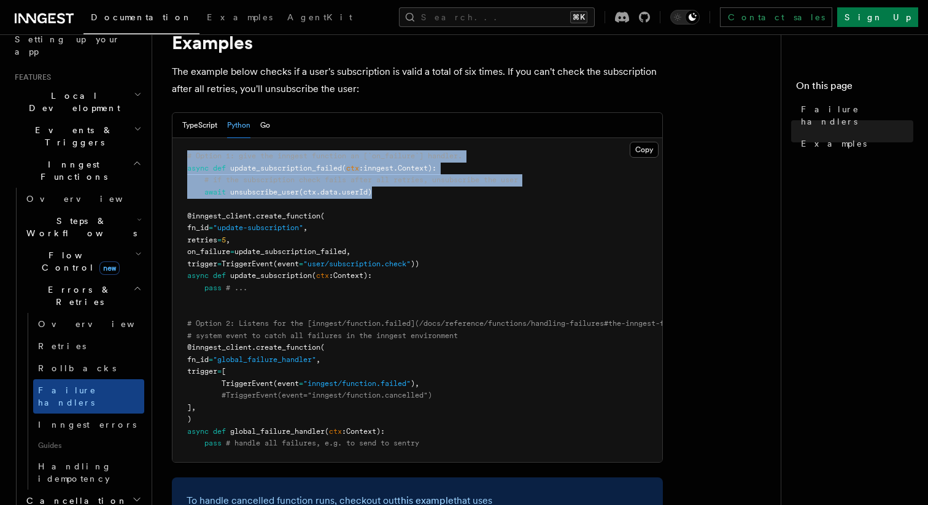
copy code "# Option 1: give the inngest function an [`on_failure`] handler. async def upda…"
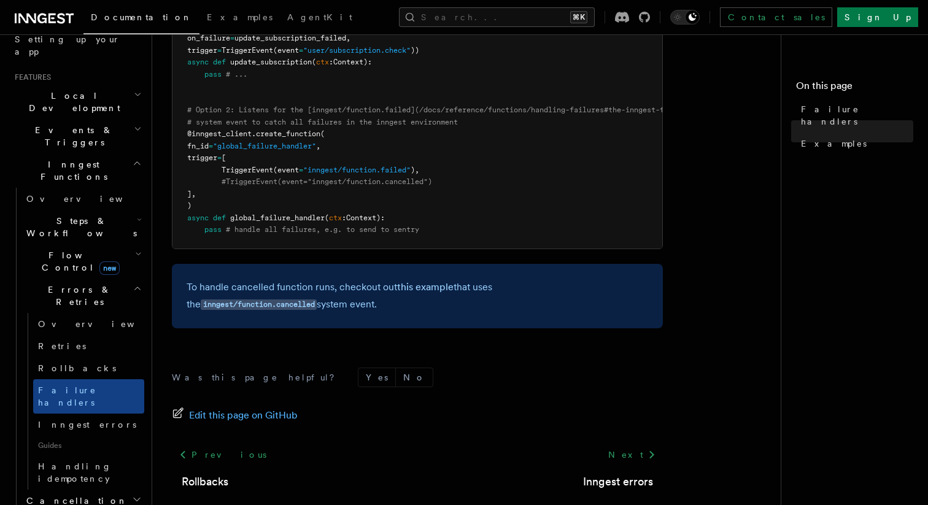
scroll to position [479, 0]
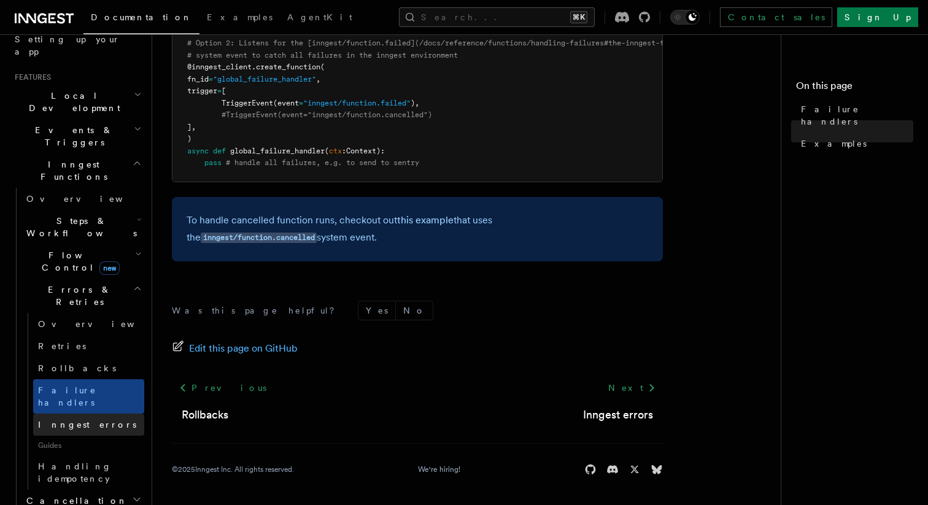
click at [99, 414] on link "Inngest errors" at bounding box center [88, 425] width 111 height 22
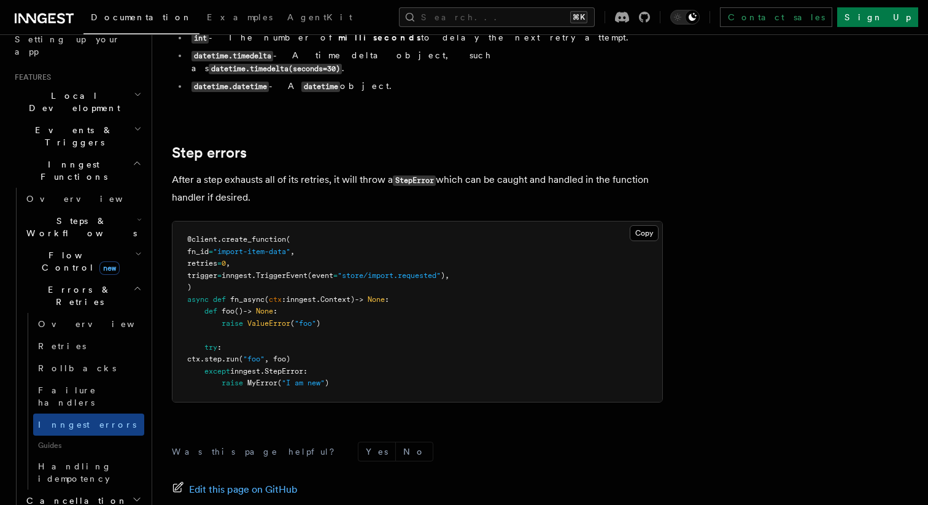
scroll to position [1339, 0]
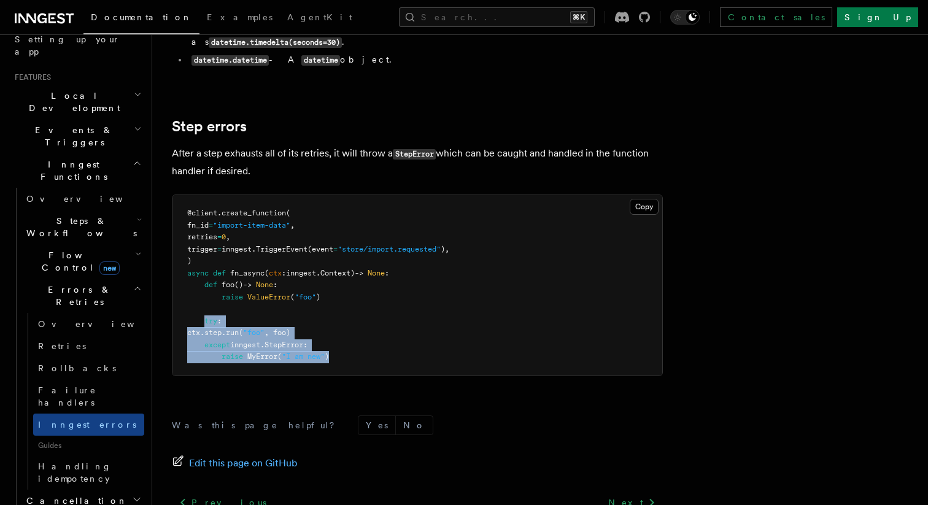
drag, startPoint x: 204, startPoint y: 297, endPoint x: 349, endPoint y: 330, distance: 147.9
click at [349, 330] on pre "@client . create_function ( fn_id = "import-item-data" , retries = 0 , trigger …" at bounding box center [418, 285] width 490 height 180
copy code "try : ctx . step . run ( "foo" , foo) except inngest . StepError : raise MyErro…"
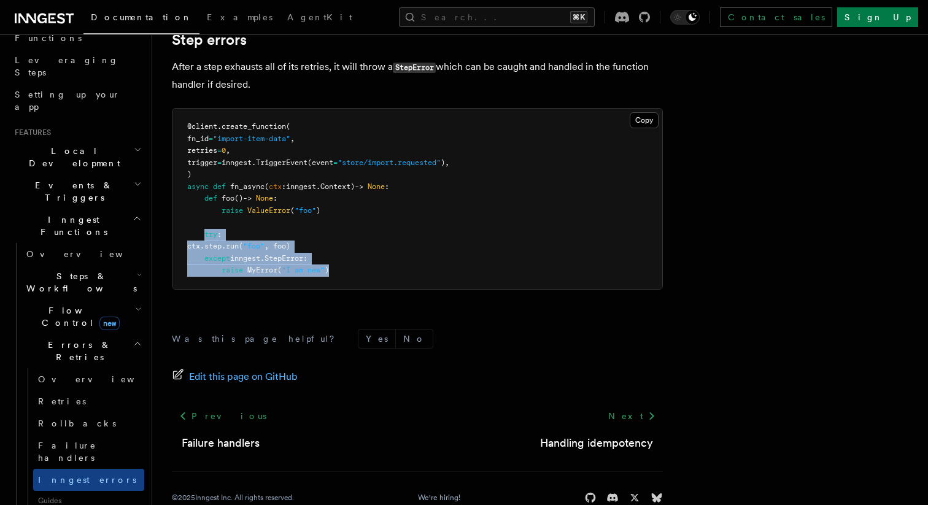
scroll to position [173, 0]
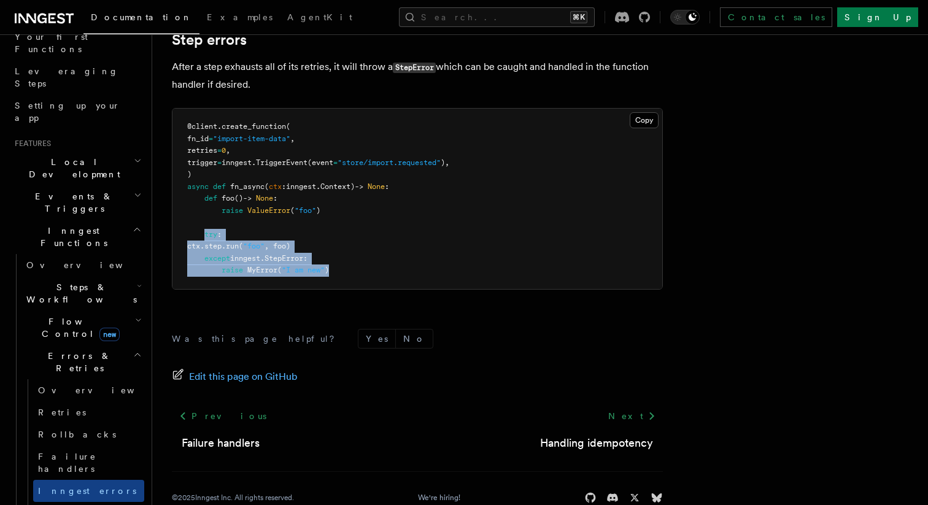
click at [127, 311] on h2 "Flow Control new" at bounding box center [82, 328] width 123 height 34
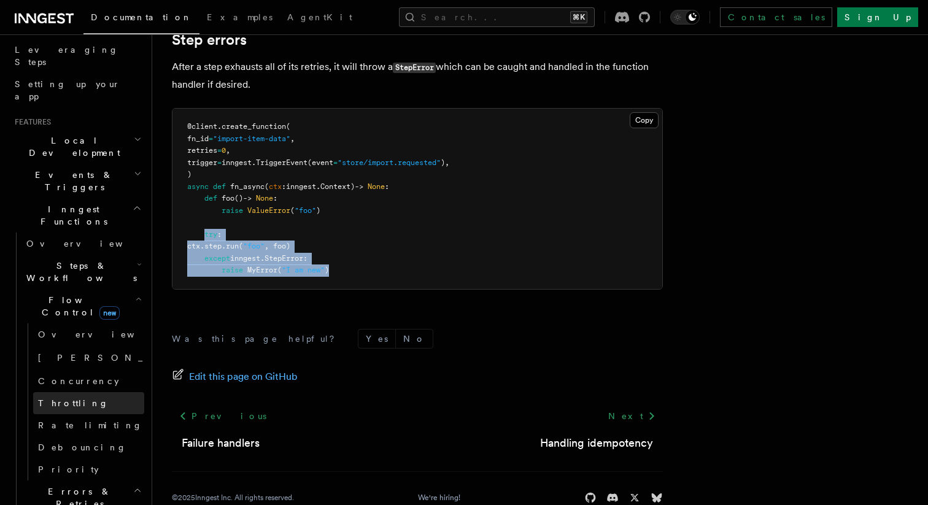
scroll to position [198, 0]
click at [117, 285] on h2 "Flow Control new" at bounding box center [82, 302] width 123 height 34
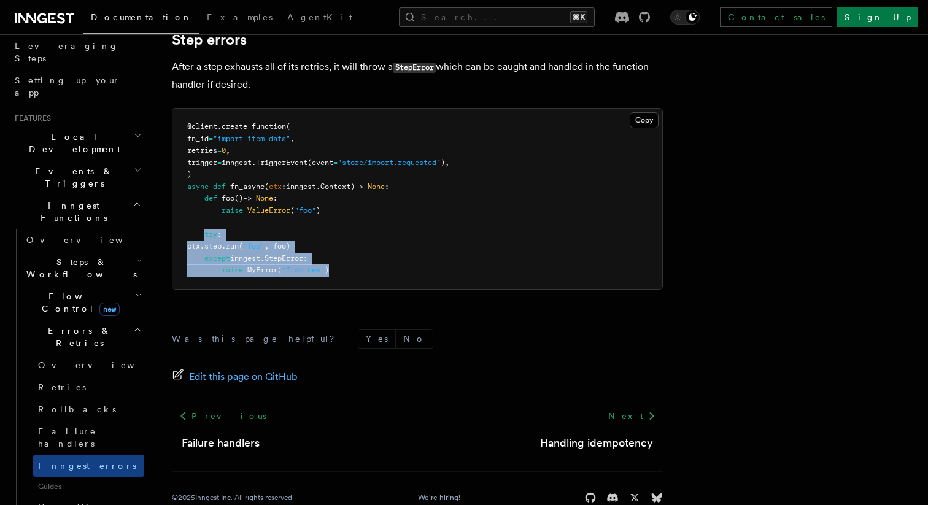
click at [117, 251] on h2 "Steps & Workflows" at bounding box center [82, 268] width 123 height 34
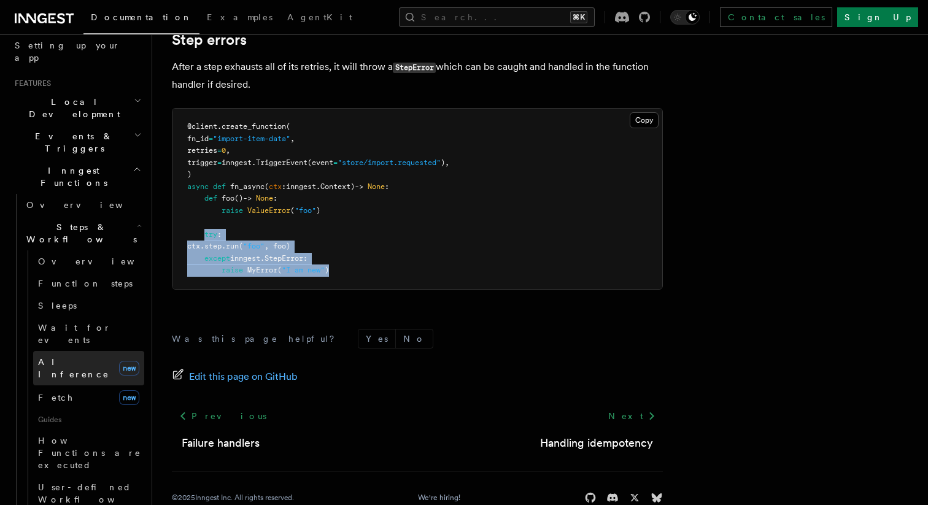
scroll to position [236, 0]
click at [85, 348] on link "AI Inference new" at bounding box center [88, 365] width 111 height 34
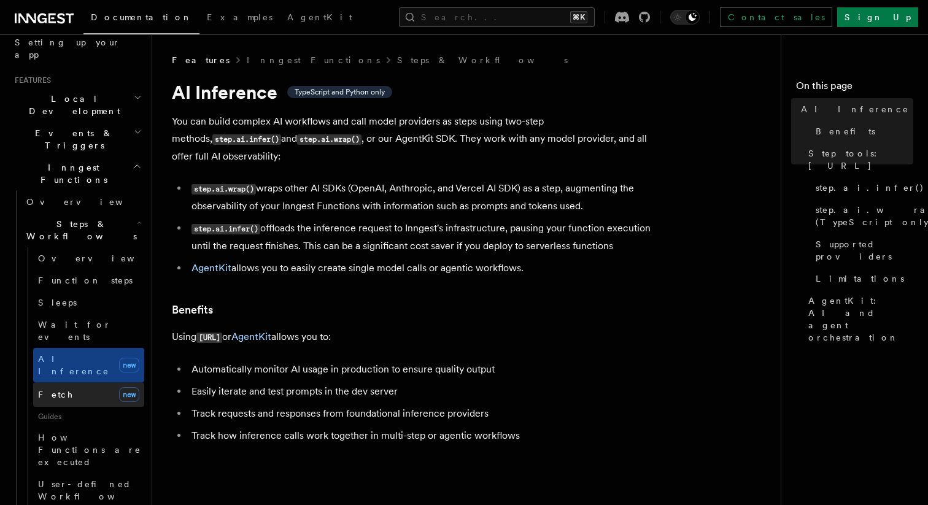
click at [87, 382] on link "Fetch new" at bounding box center [88, 394] width 111 height 25
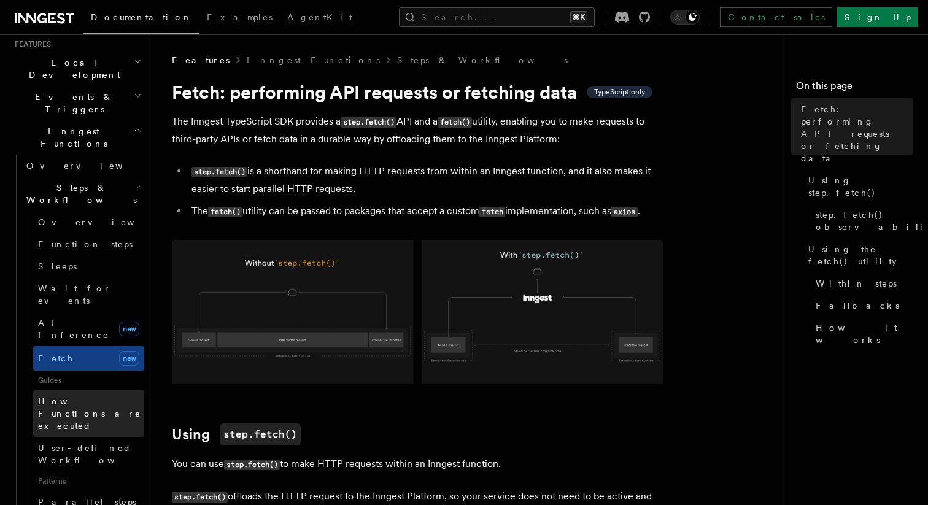
scroll to position [290, 0]
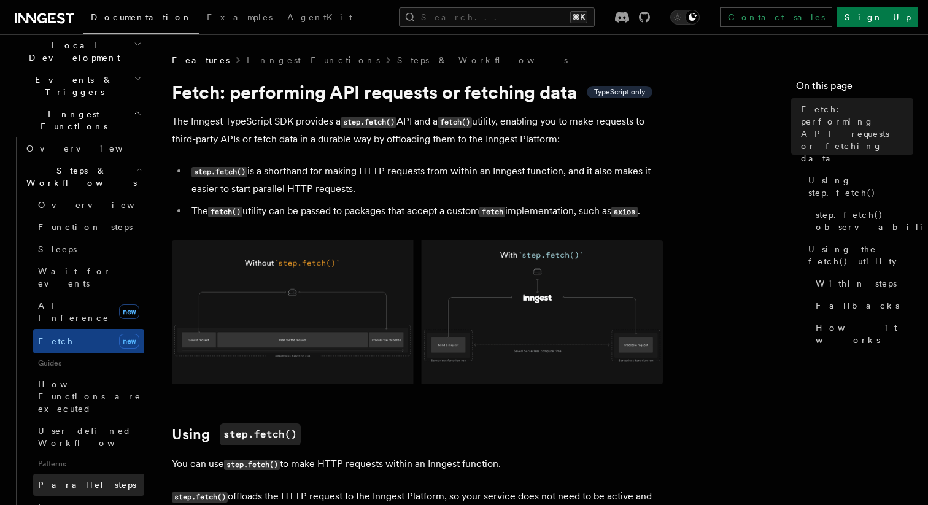
click at [89, 474] on link "Parallel steps" at bounding box center [88, 485] width 111 height 22
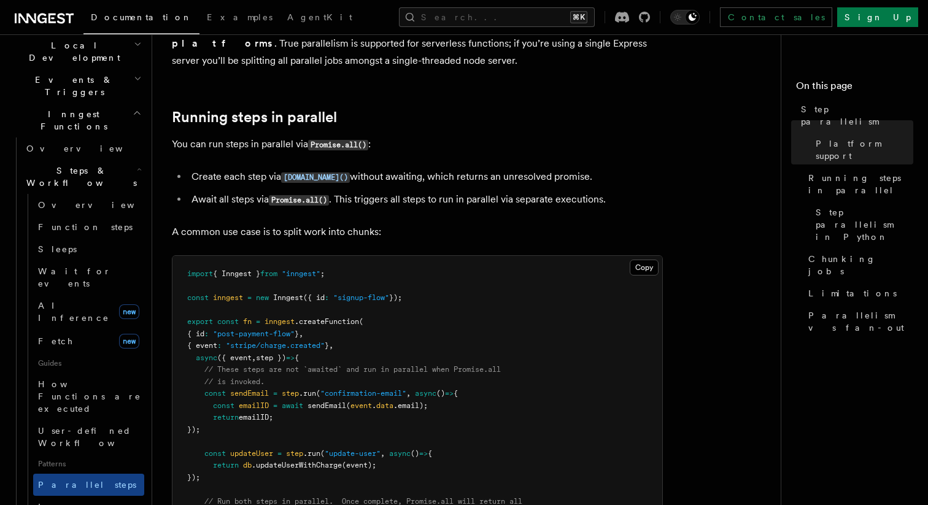
scroll to position [205, 0]
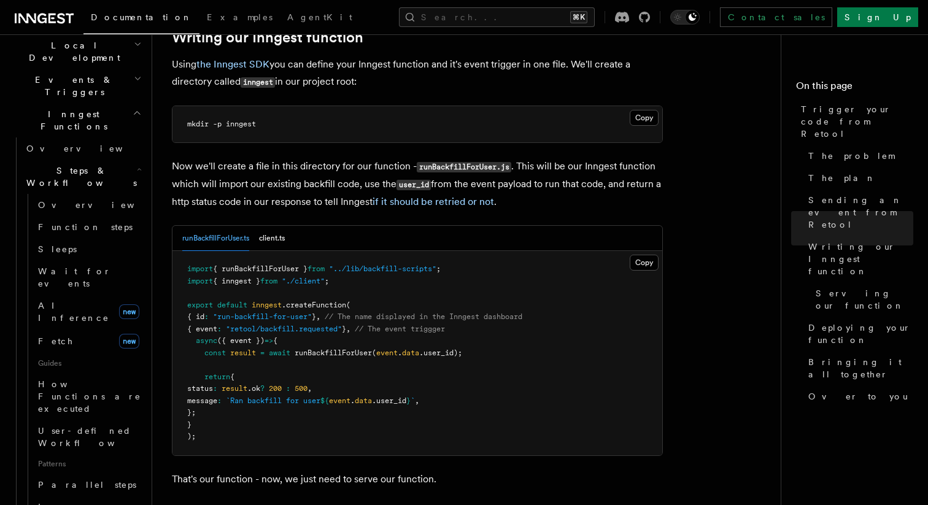
scroll to position [2465, 0]
click at [85, 480] on span "Parallel steps" at bounding box center [87, 485] width 98 height 10
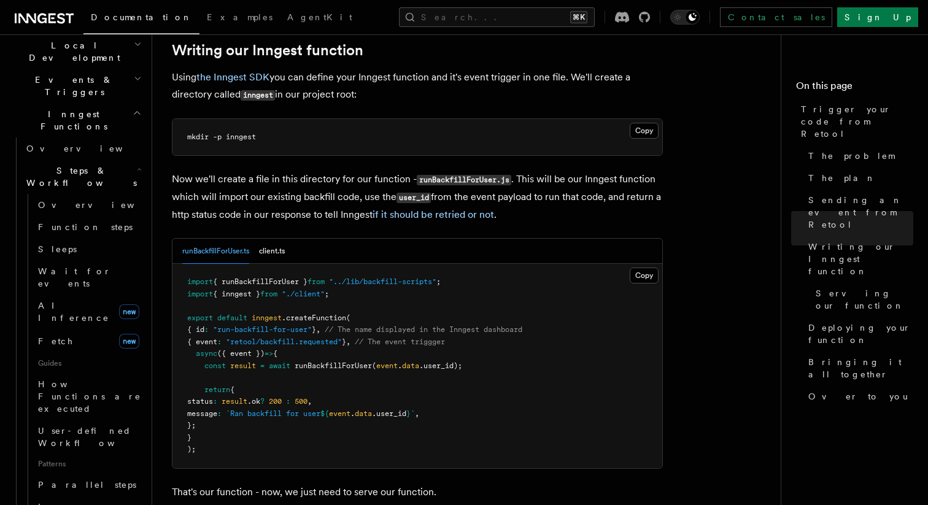
scroll to position [205, 0]
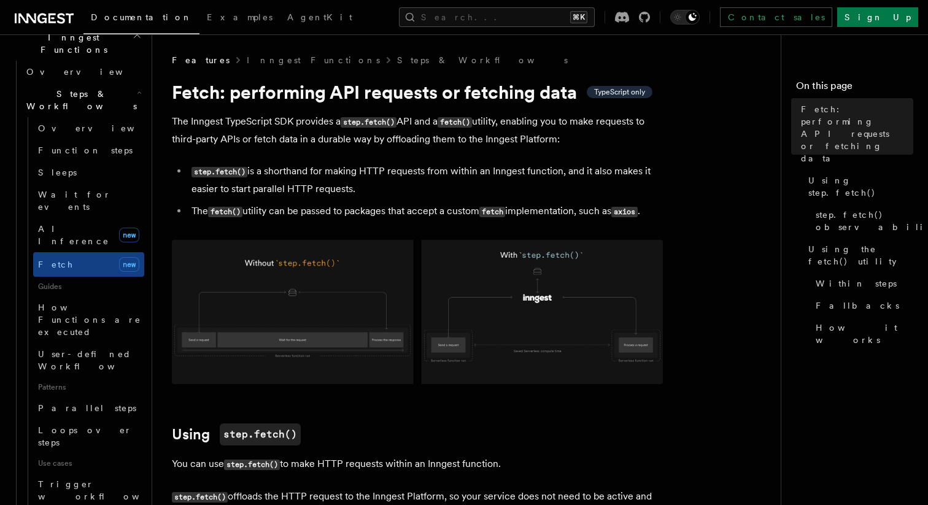
scroll to position [409, 0]
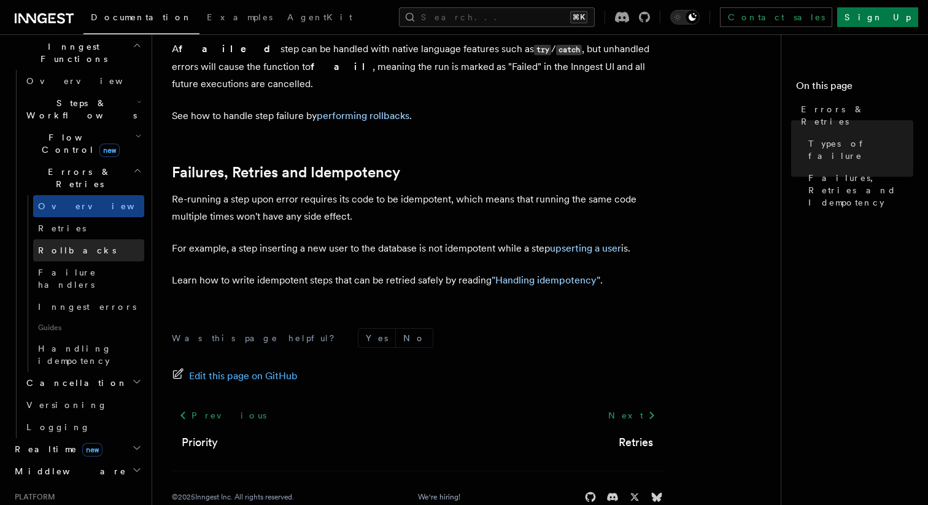
scroll to position [546, 0]
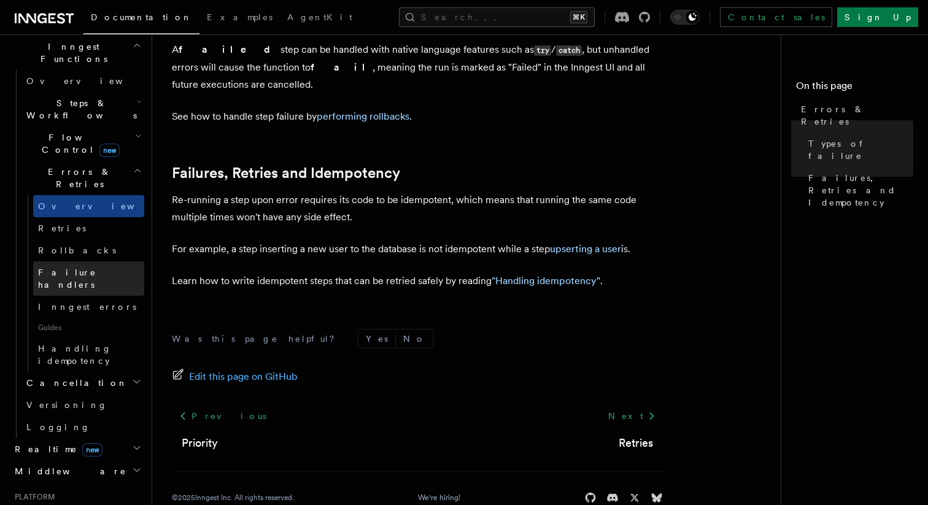
click at [81, 268] on span "Failure handlers" at bounding box center [67, 279] width 58 height 22
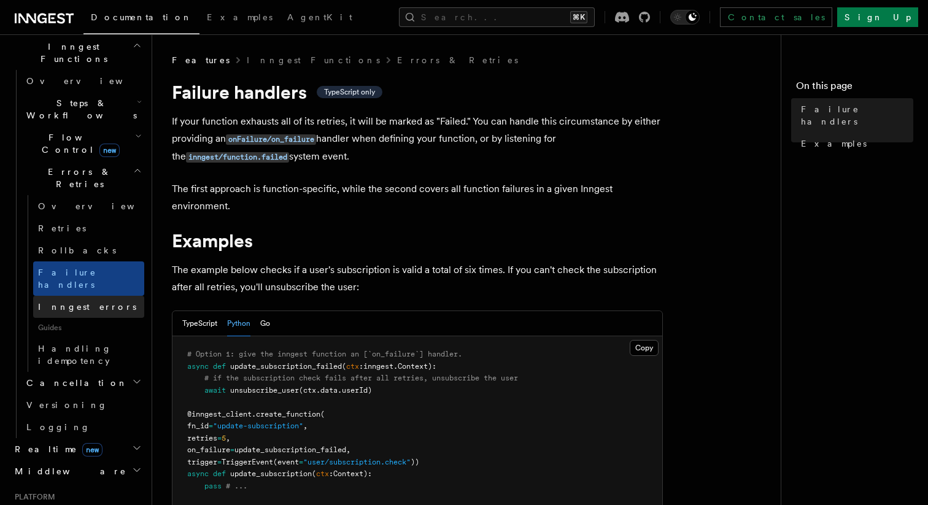
click at [91, 296] on link "Inngest errors" at bounding box center [88, 307] width 111 height 22
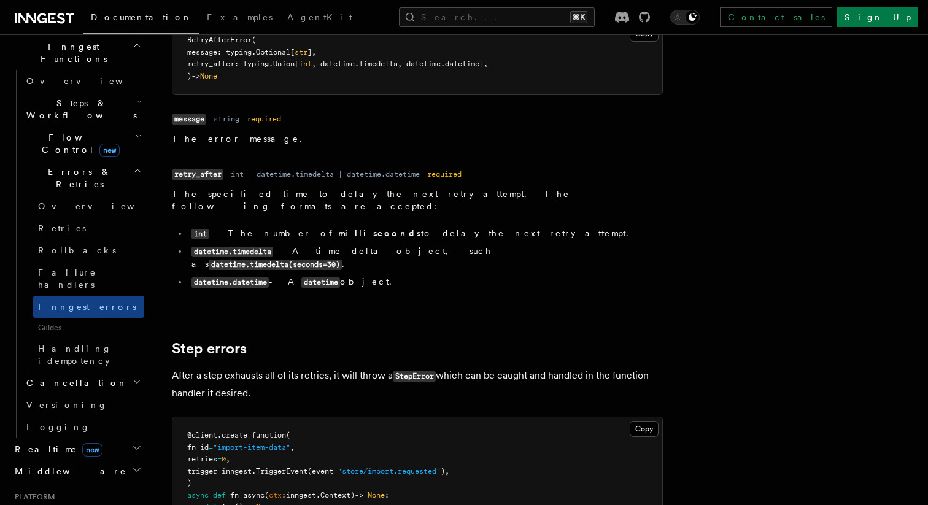
scroll to position [1123, 0]
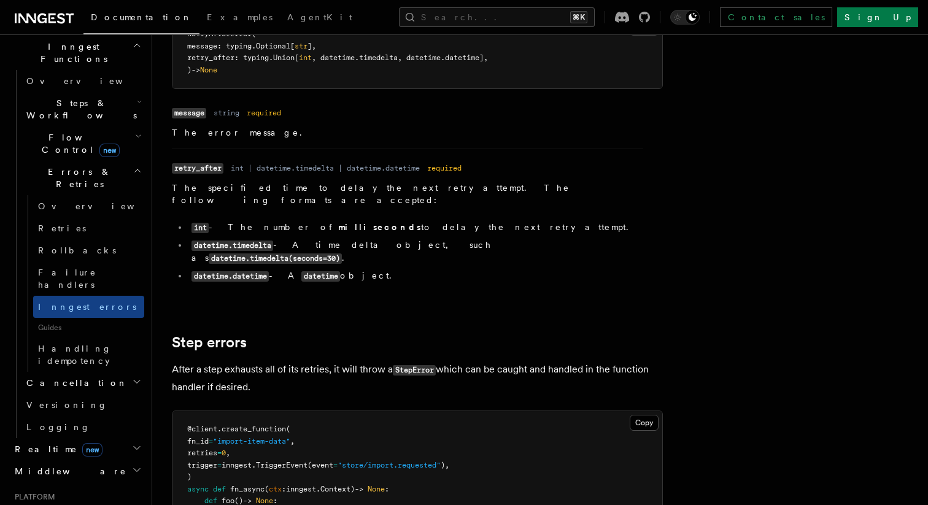
drag, startPoint x: 261, startPoint y: 365, endPoint x: 174, endPoint y: 346, distance: 89.1
click at [174, 361] on p "After a step exhausts all of its retries, it will throw a StepError which can b…" at bounding box center [417, 378] width 491 height 35
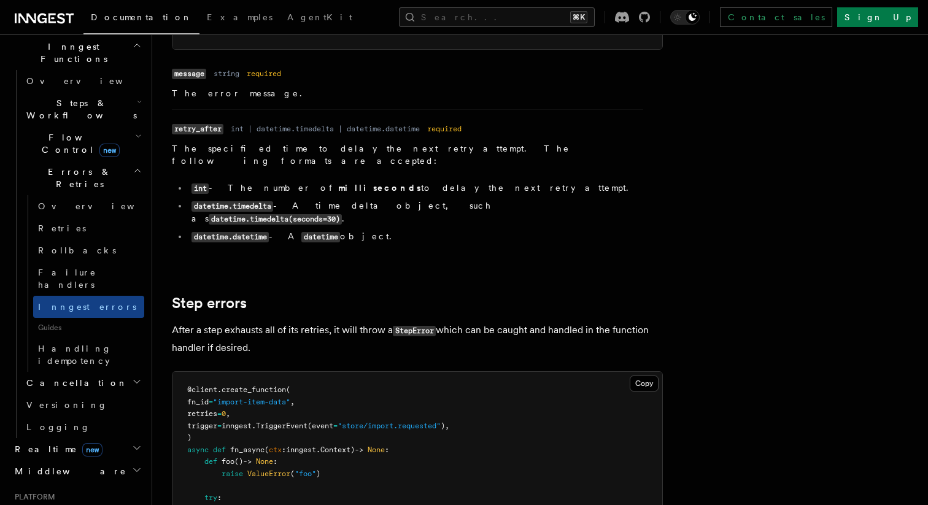
click at [305, 322] on p "After a step exhausts all of its retries, it will throw a StepError which can b…" at bounding box center [417, 339] width 491 height 35
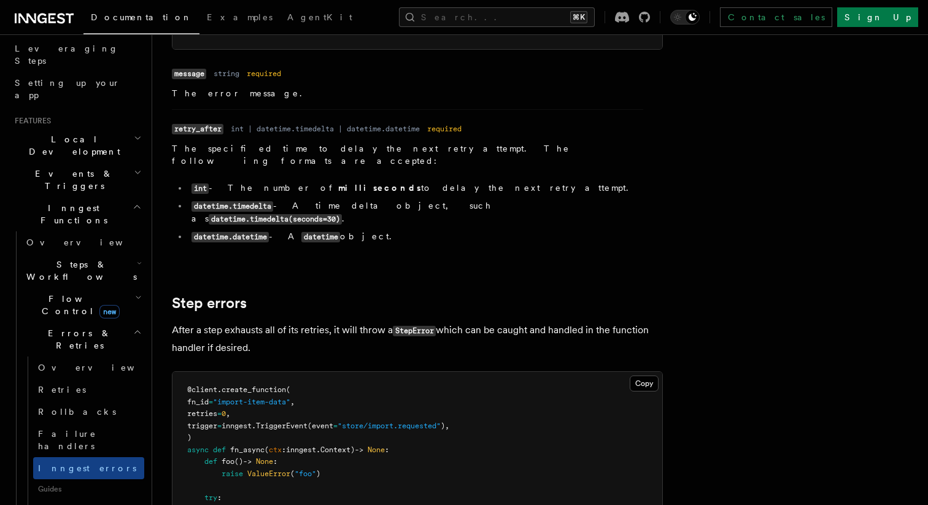
click at [112, 288] on h2 "Flow Control new" at bounding box center [82, 305] width 123 height 34
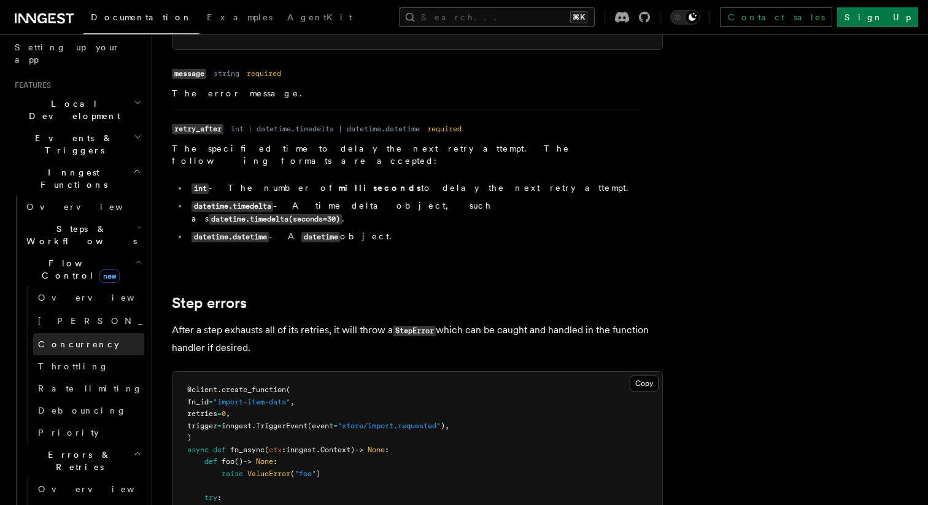
scroll to position [214, 0]
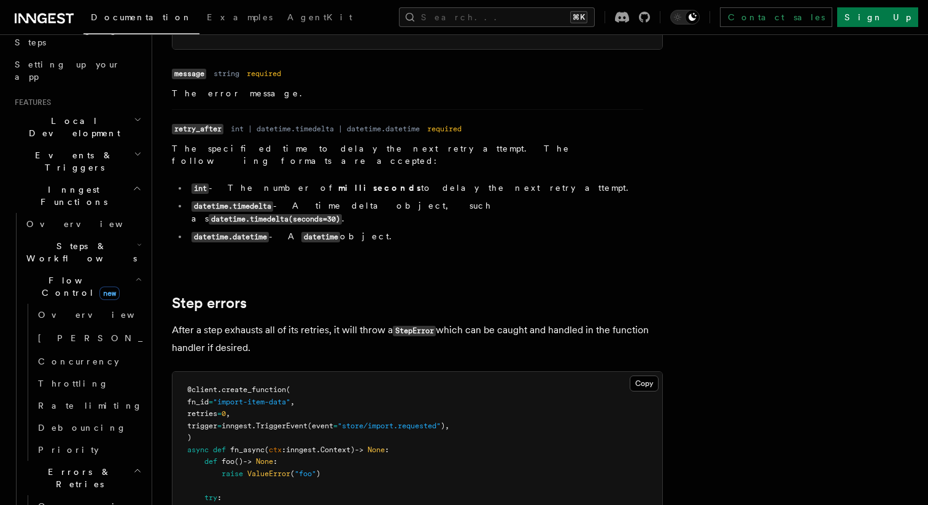
click at [123, 235] on h2 "Steps & Workflows" at bounding box center [82, 252] width 123 height 34
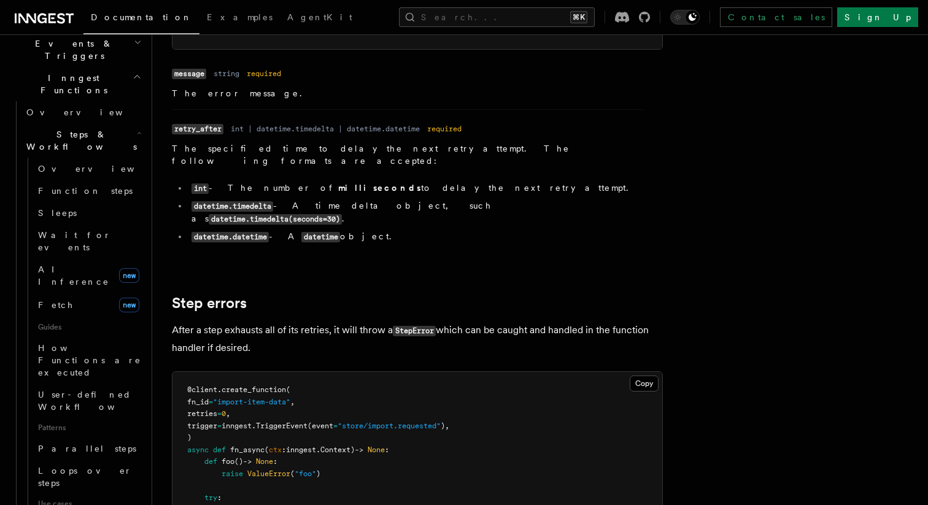
scroll to position [339, 0]
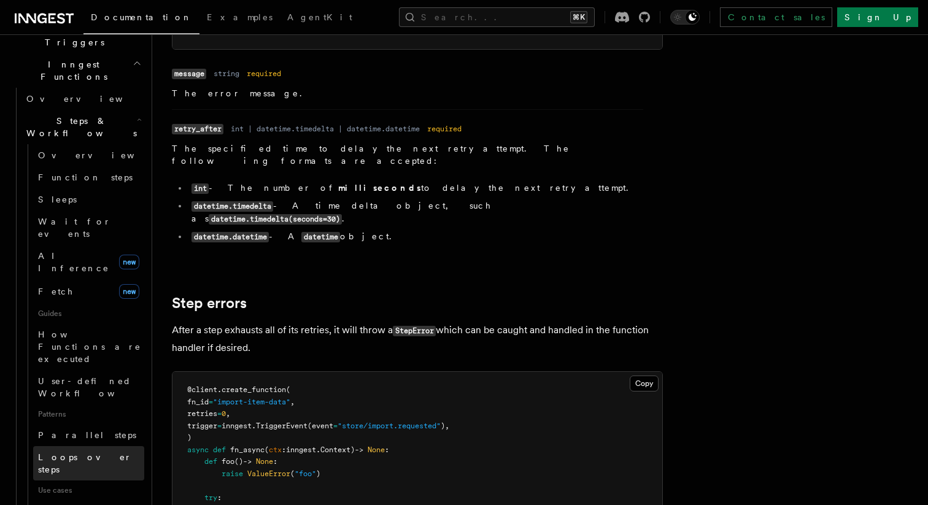
click at [96, 452] on span "Loops over steps" at bounding box center [85, 463] width 94 height 22
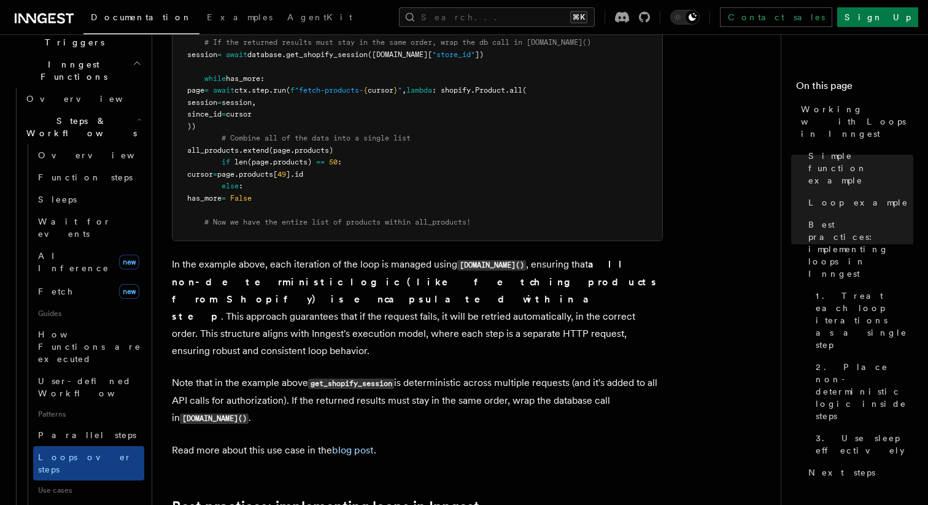
scroll to position [1522, 0]
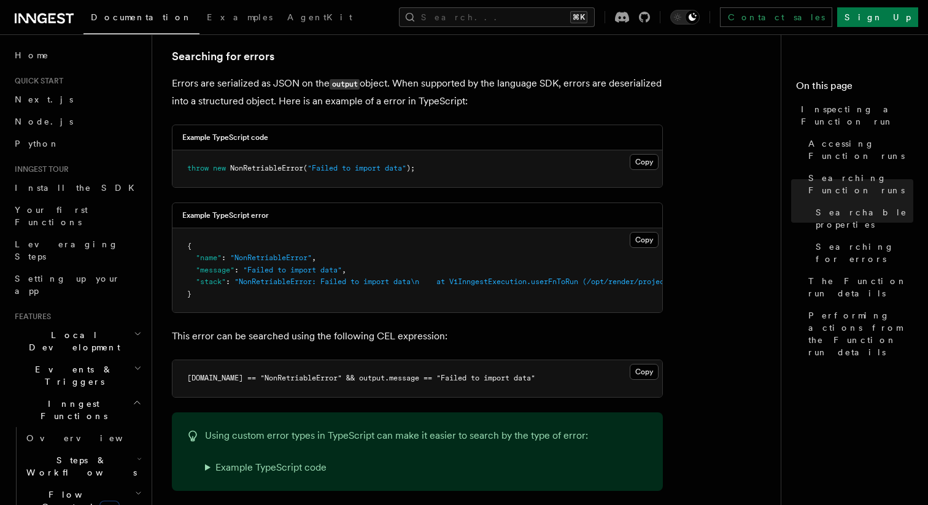
scroll to position [1460, 0]
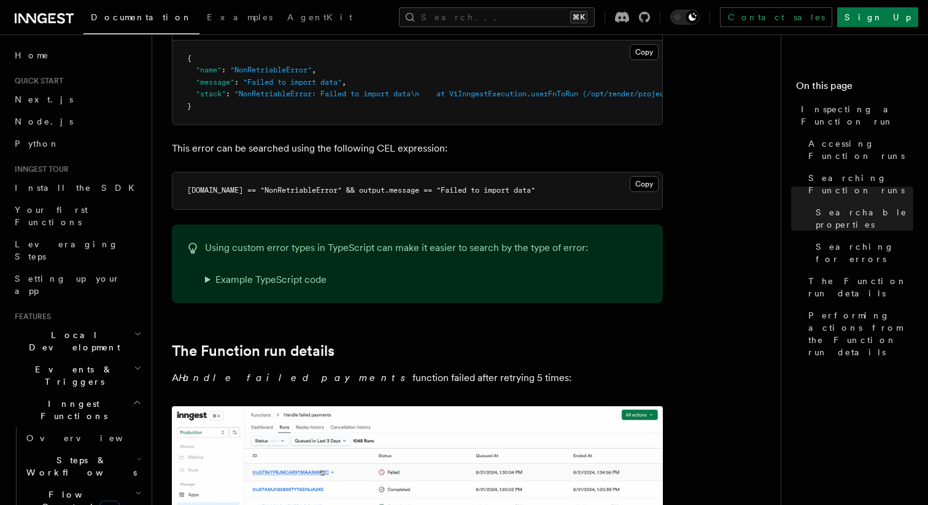
click at [471, 284] on div "Using custom error types in TypeScript can make it easier to search by the type…" at bounding box center [417, 264] width 491 height 79
